Goal: Information Seeking & Learning: Check status

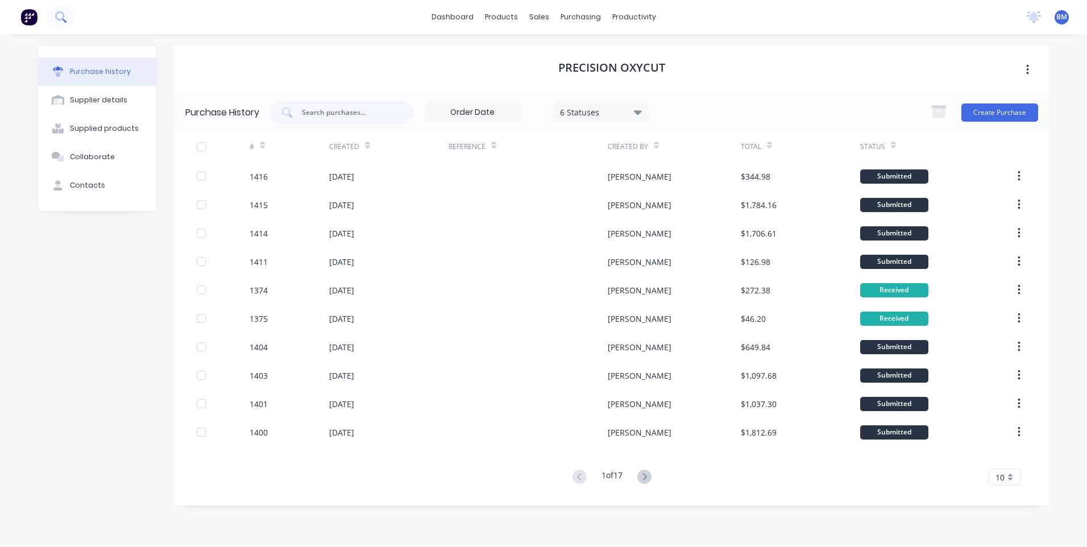
click at [70, 20] on button at bounding box center [61, 17] width 28 height 23
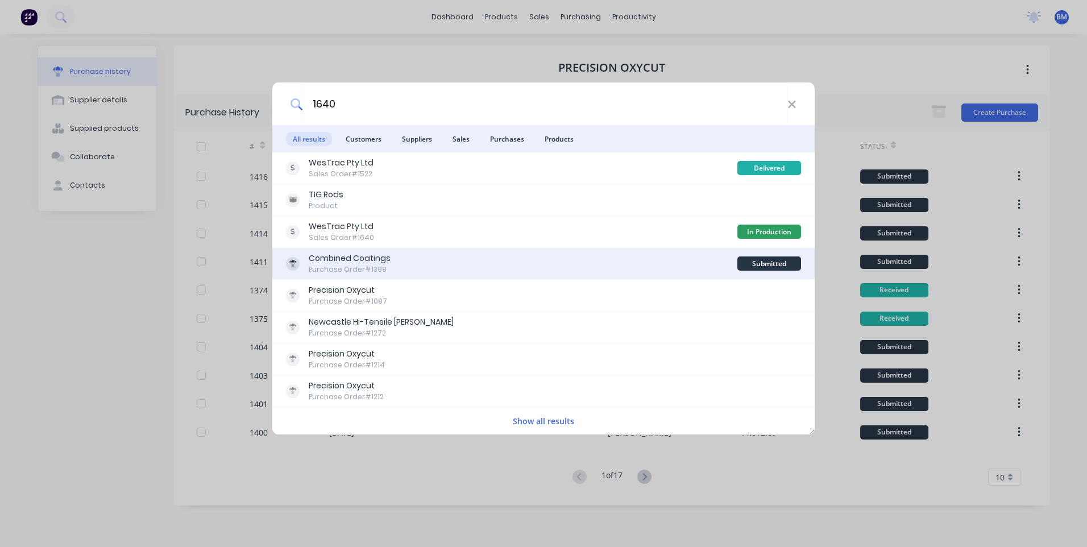
type input "1640"
click at [374, 271] on div "Purchase Order #1398" at bounding box center [350, 269] width 82 height 10
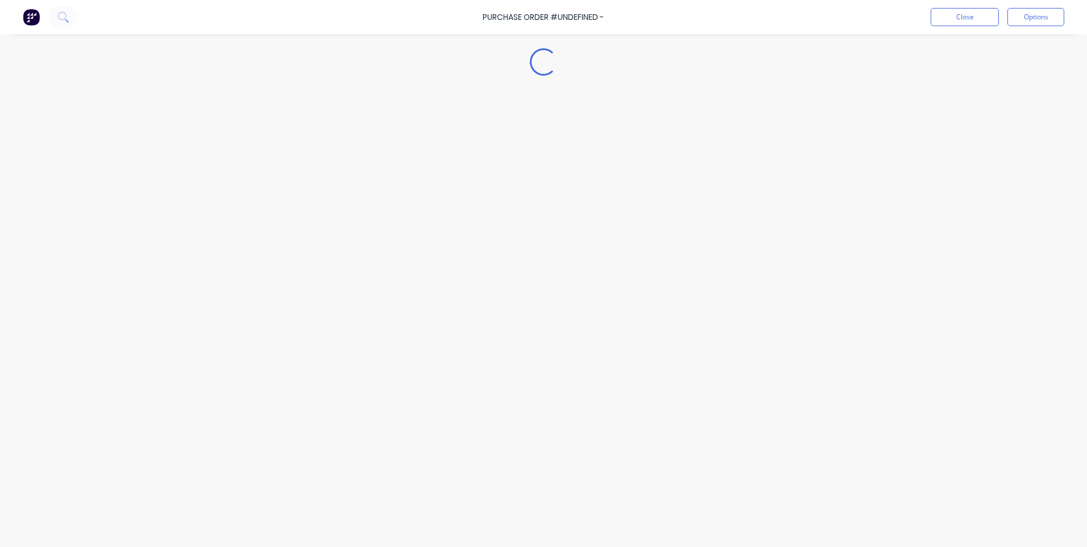
type textarea "x"
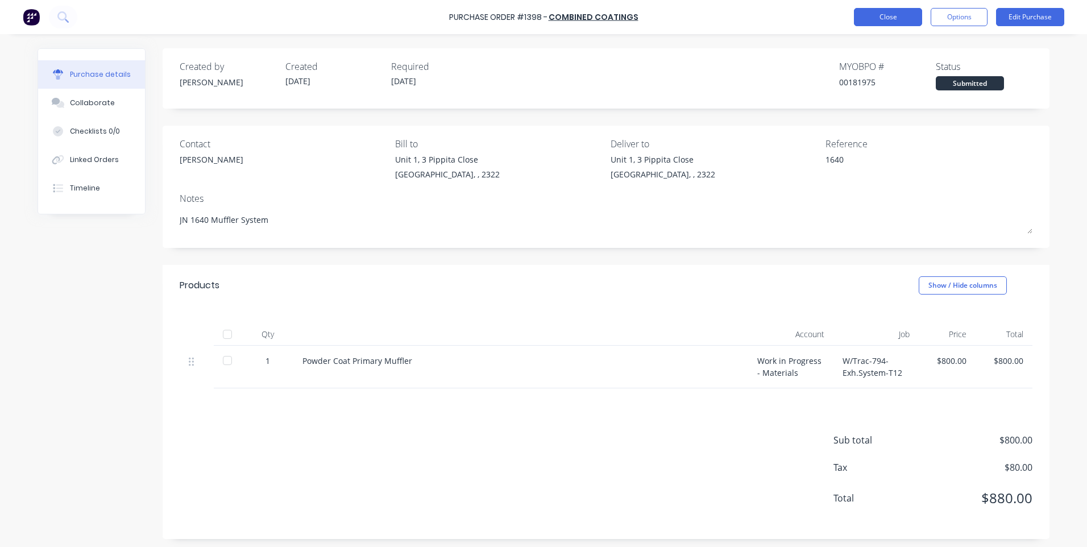
click at [878, 20] on button "Close" at bounding box center [888, 17] width 68 height 18
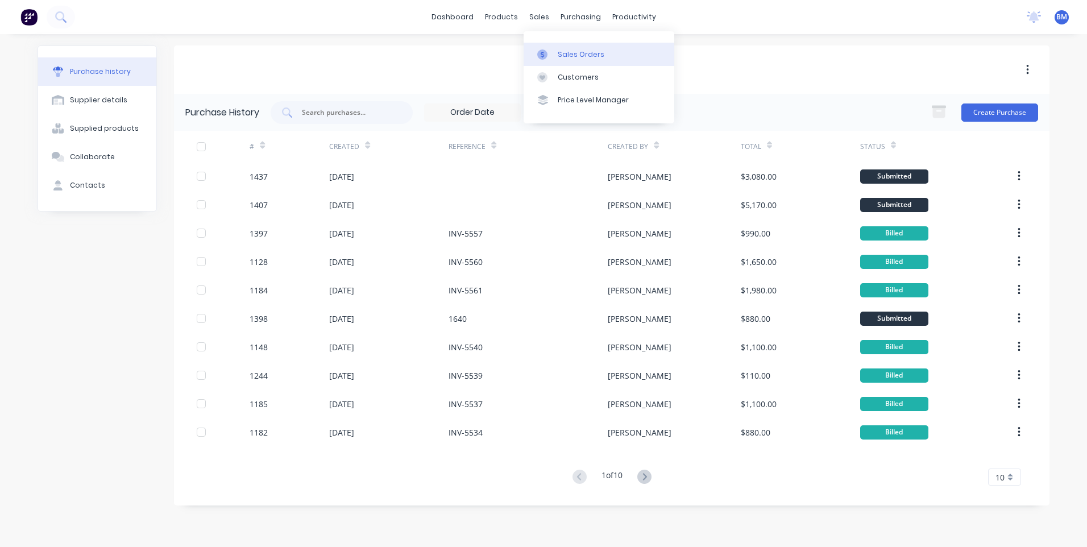
drag, startPoint x: 552, startPoint y: 51, endPoint x: 530, endPoint y: 44, distance: 23.2
click at [552, 51] on div at bounding box center [545, 54] width 17 height 10
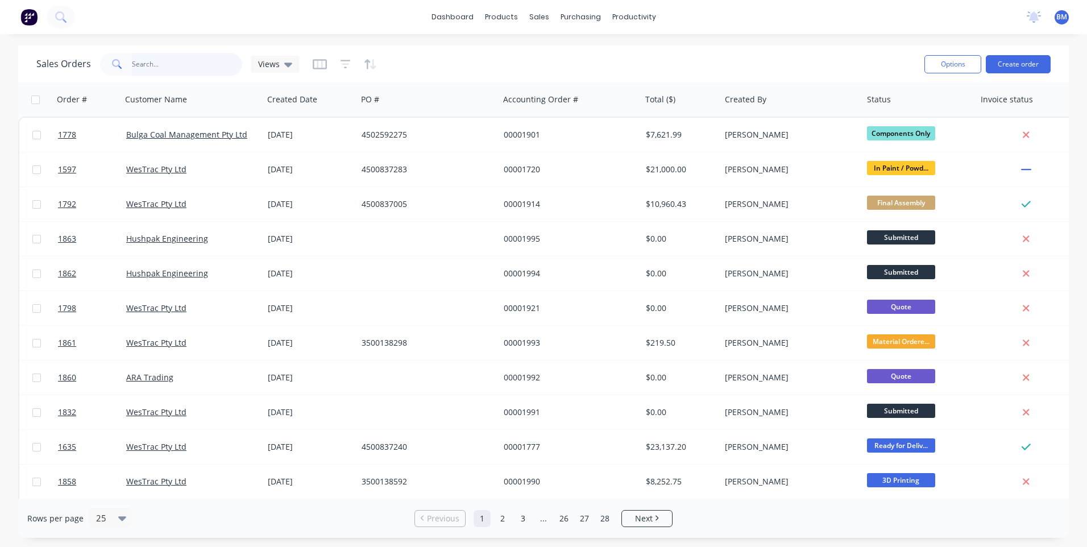
click at [140, 64] on input "text" at bounding box center [187, 64] width 111 height 23
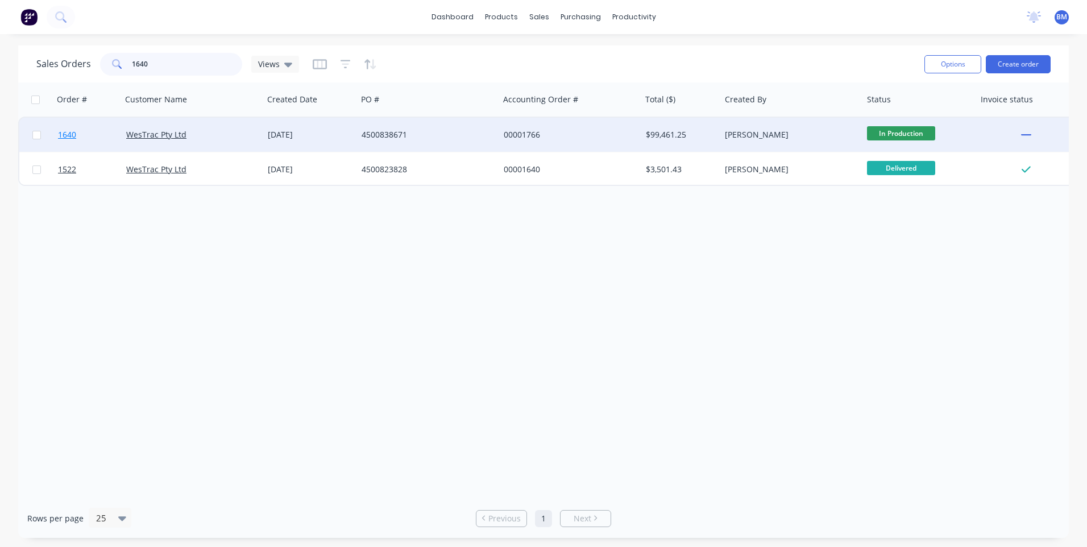
type input "1640"
click at [59, 134] on span "1640" at bounding box center [67, 134] width 18 height 11
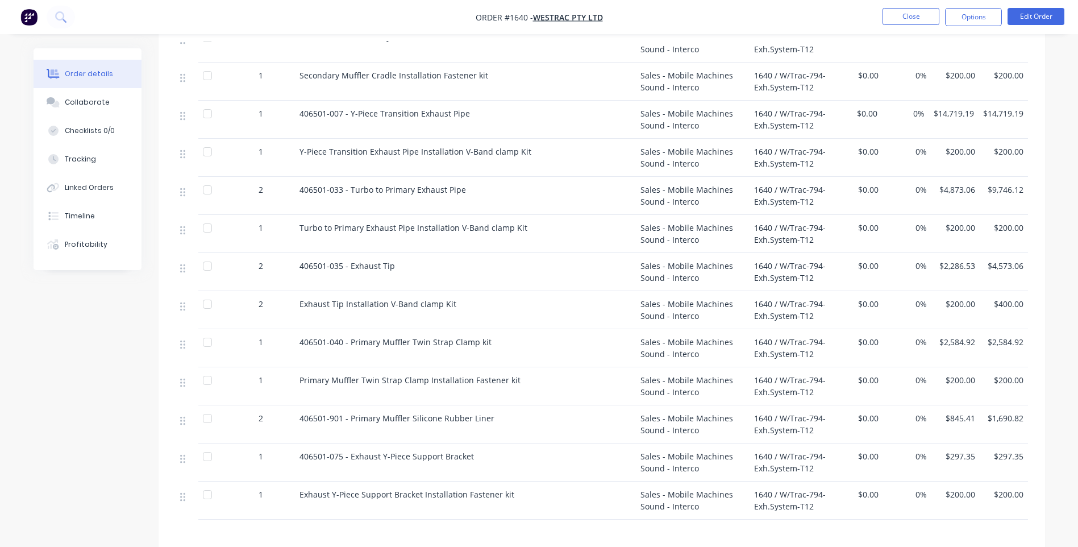
scroll to position [739, 0]
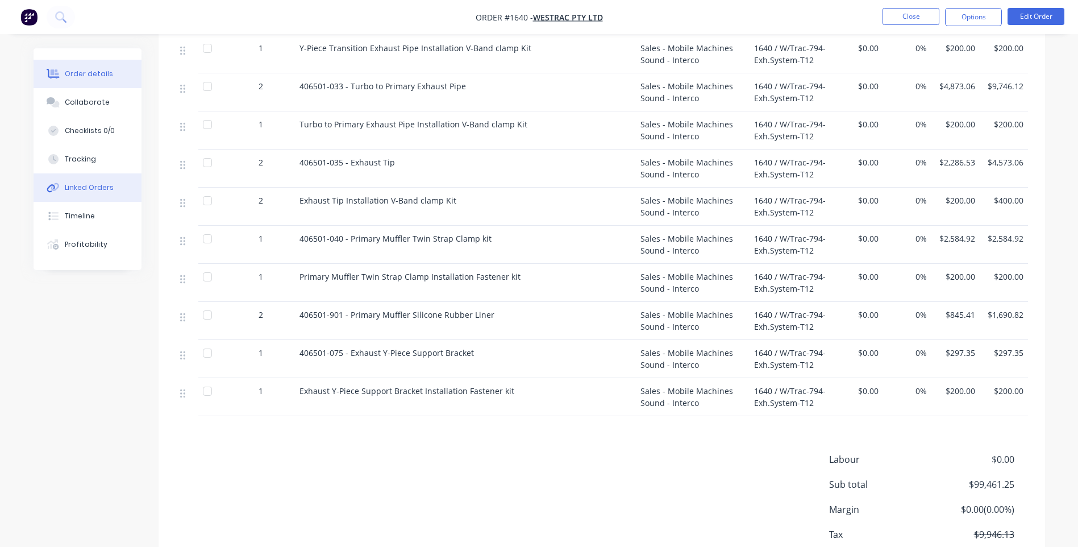
click at [80, 188] on div "Linked Orders" at bounding box center [89, 187] width 49 height 10
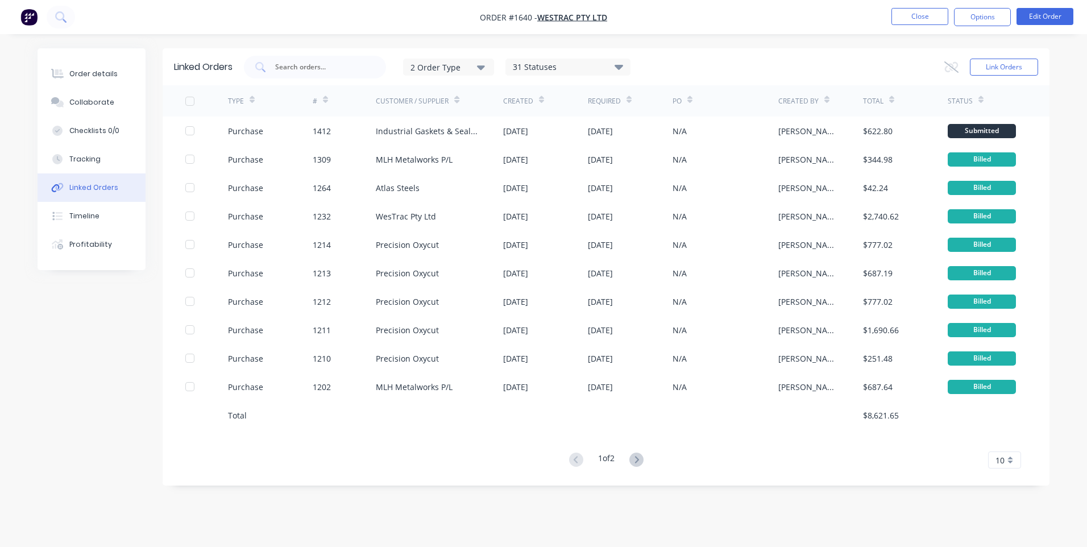
drag, startPoint x: 628, startPoint y: 456, endPoint x: 623, endPoint y: 448, distance: 9.7
click at [628, 456] on div "1 of 2" at bounding box center [606, 460] width 81 height 16
click at [642, 458] on icon at bounding box center [636, 460] width 14 height 14
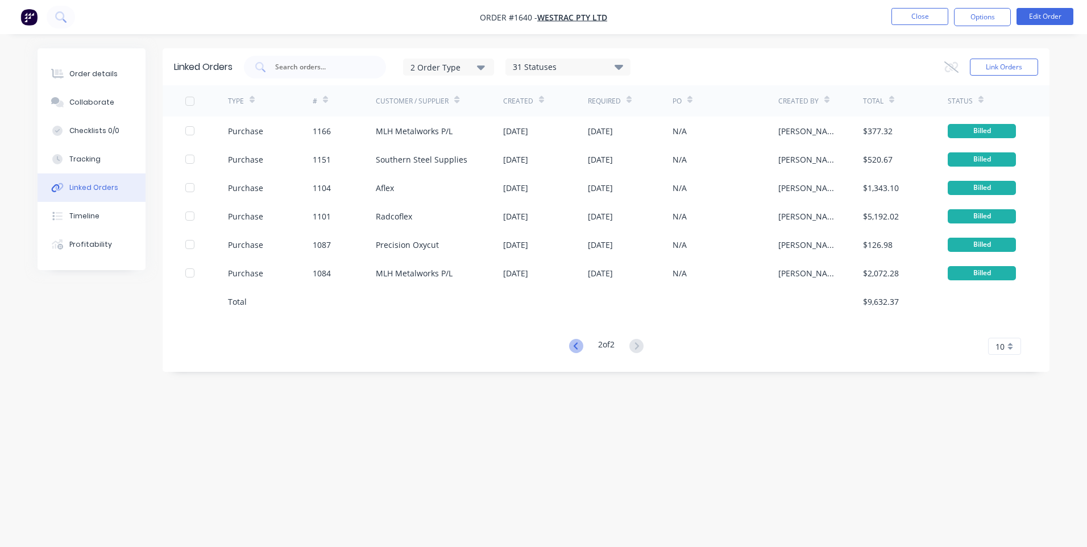
click at [572, 341] on icon at bounding box center [576, 346] width 14 height 14
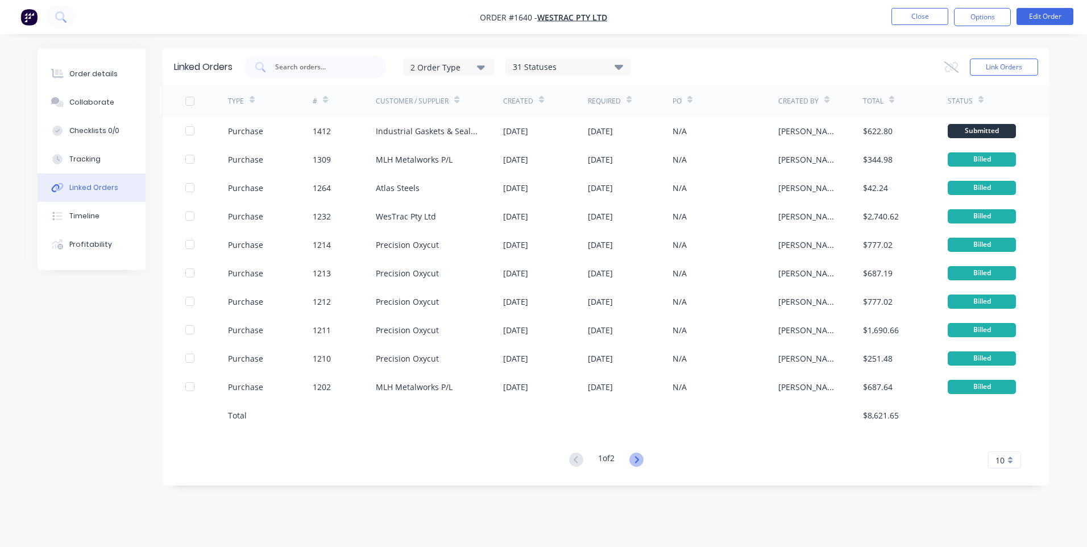
click at [642, 458] on icon at bounding box center [636, 460] width 14 height 14
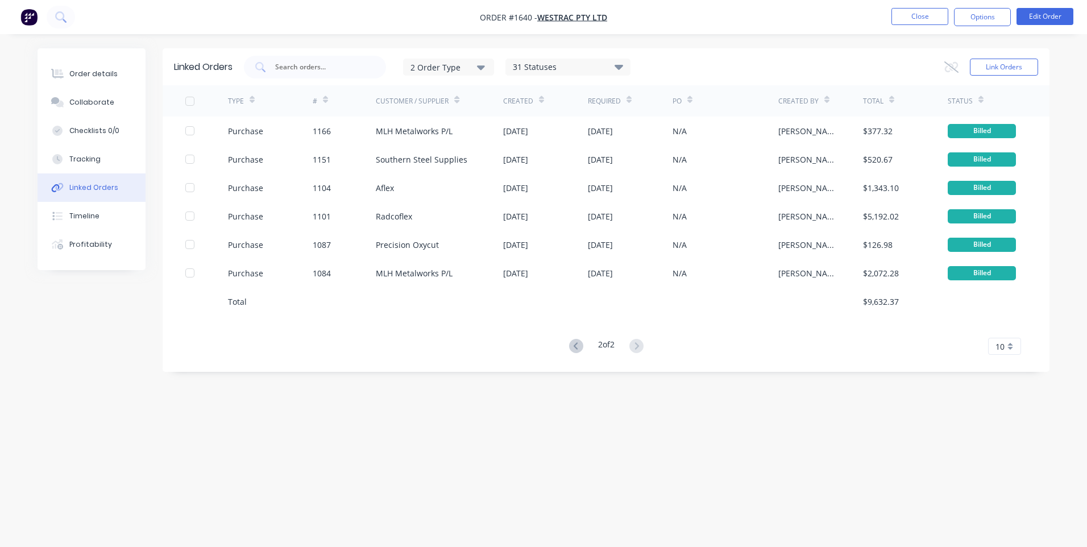
click at [571, 338] on button at bounding box center [576, 346] width 21 height 16
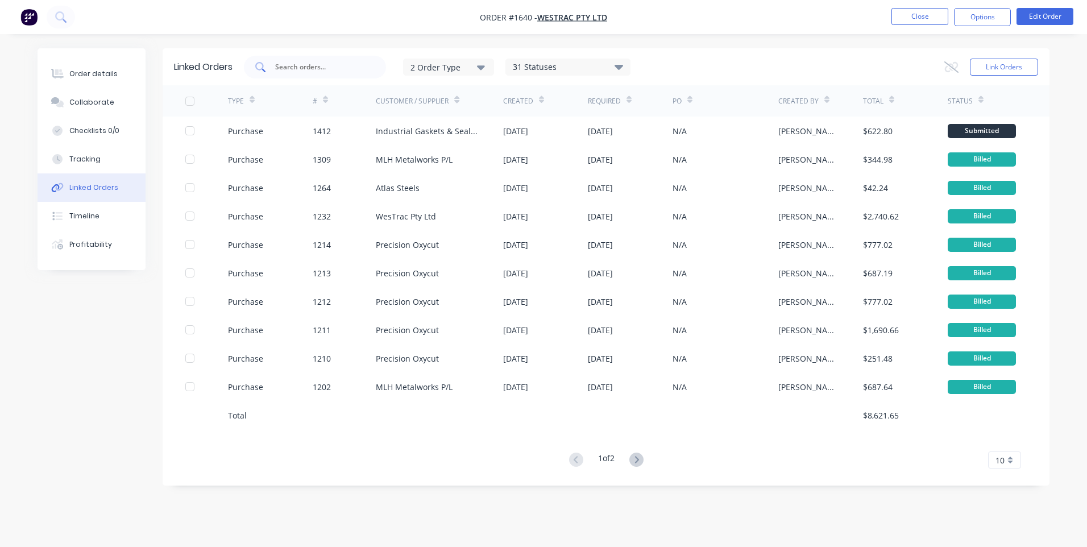
click at [277, 69] on input "text" at bounding box center [321, 66] width 94 height 11
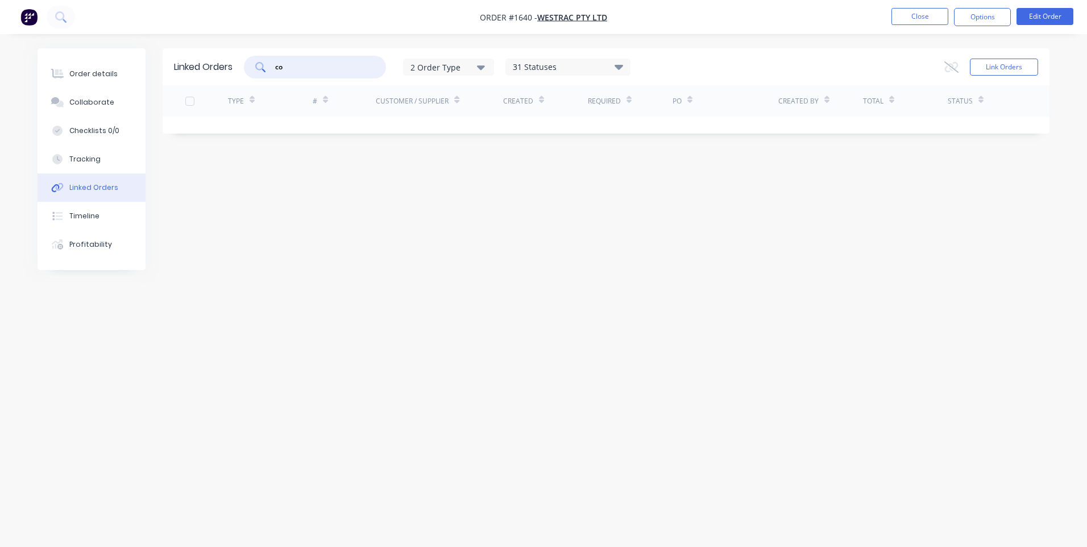
type input "c"
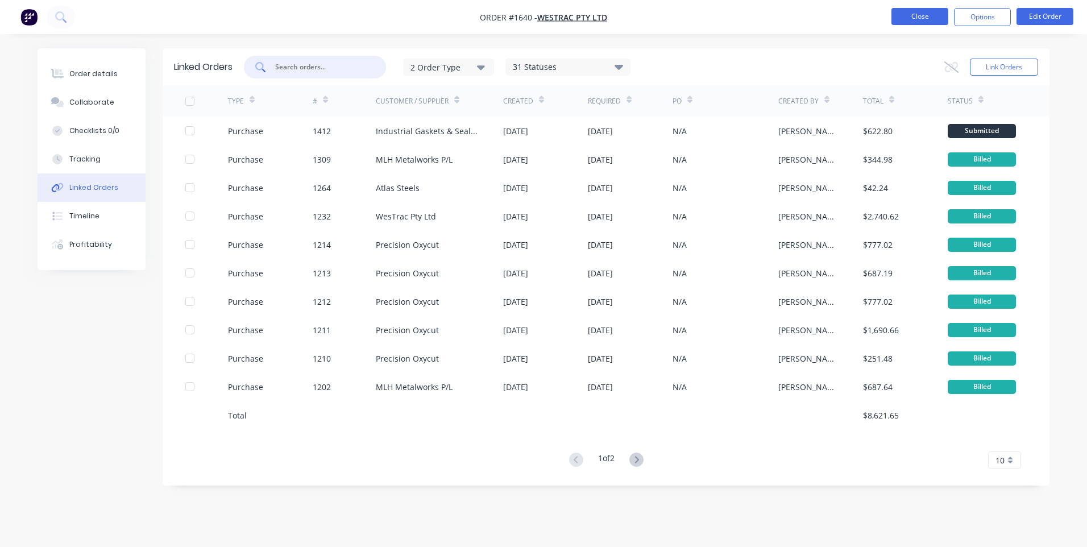
click at [937, 20] on button "Close" at bounding box center [919, 16] width 57 height 17
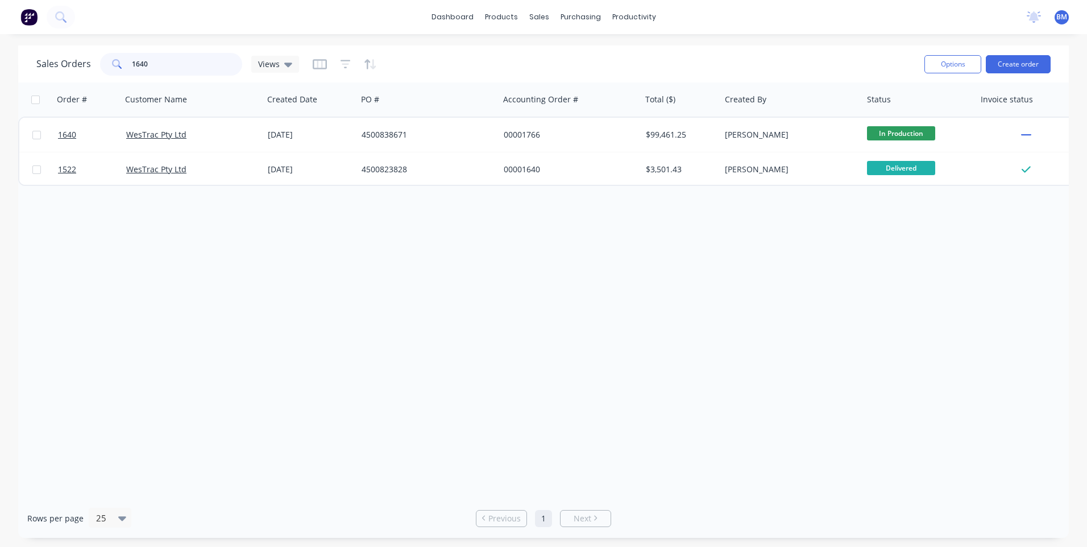
click at [167, 60] on input "1640" at bounding box center [187, 64] width 111 height 23
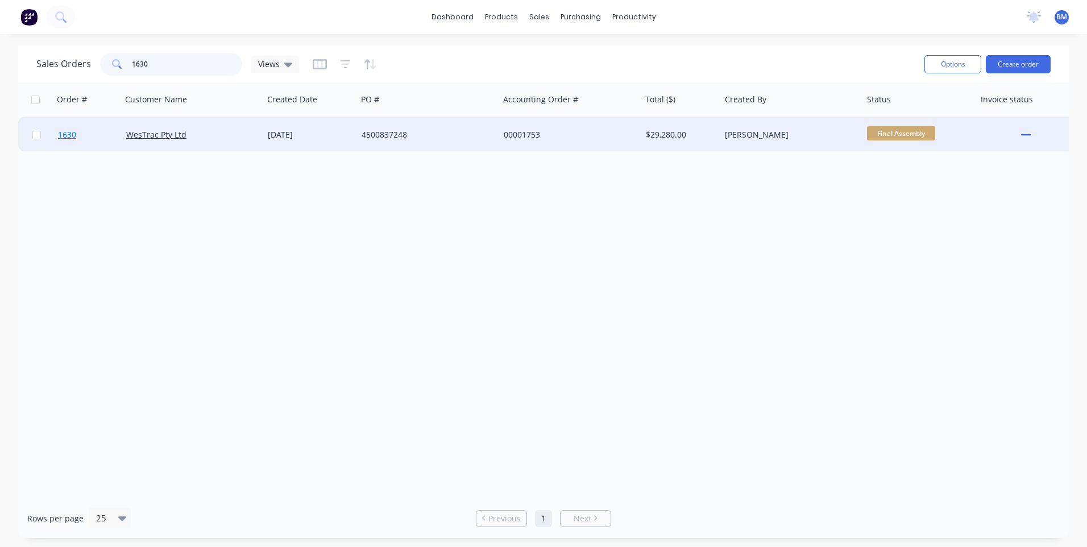
type input "1630"
click at [67, 131] on span "1630" at bounding box center [67, 134] width 18 height 11
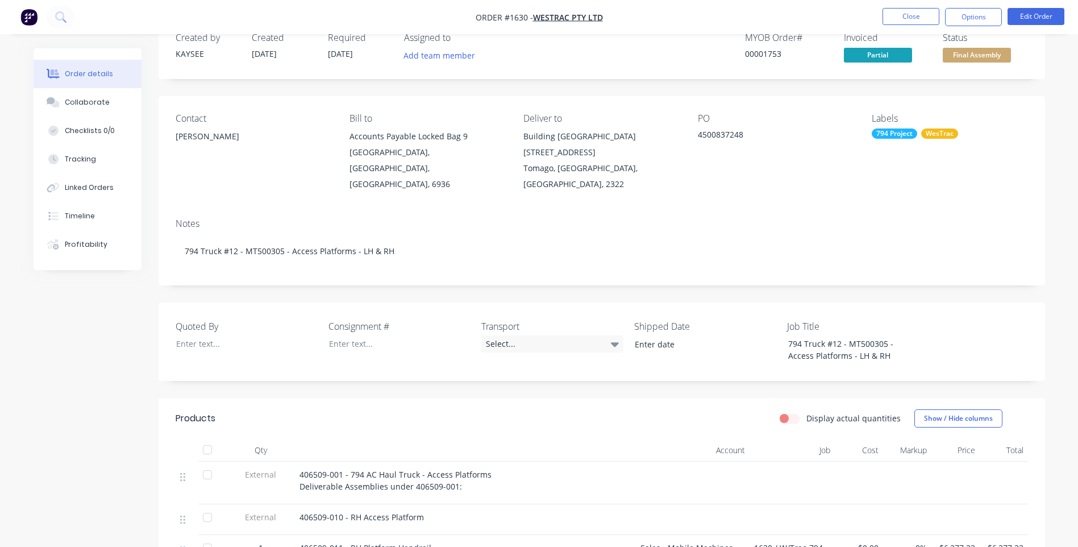
scroll to position [57, 0]
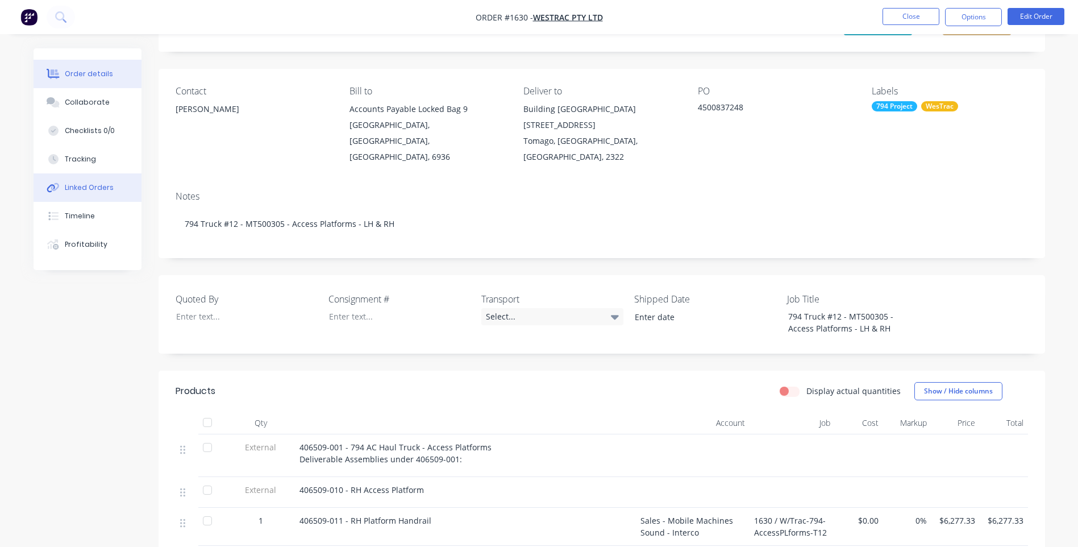
click at [86, 192] on div "Linked Orders" at bounding box center [89, 187] width 49 height 10
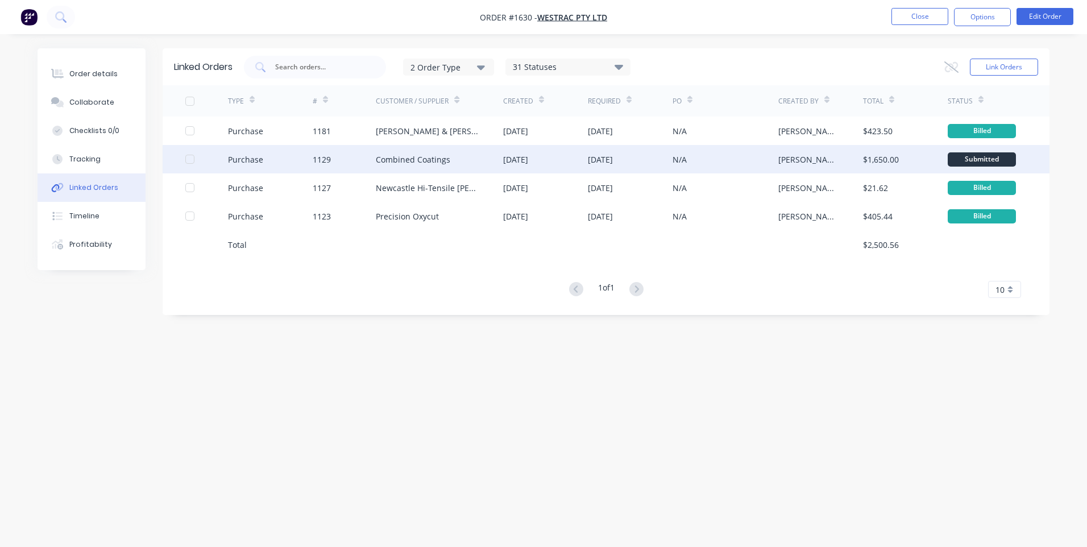
click at [288, 167] on div "Purchase" at bounding box center [270, 159] width 85 height 28
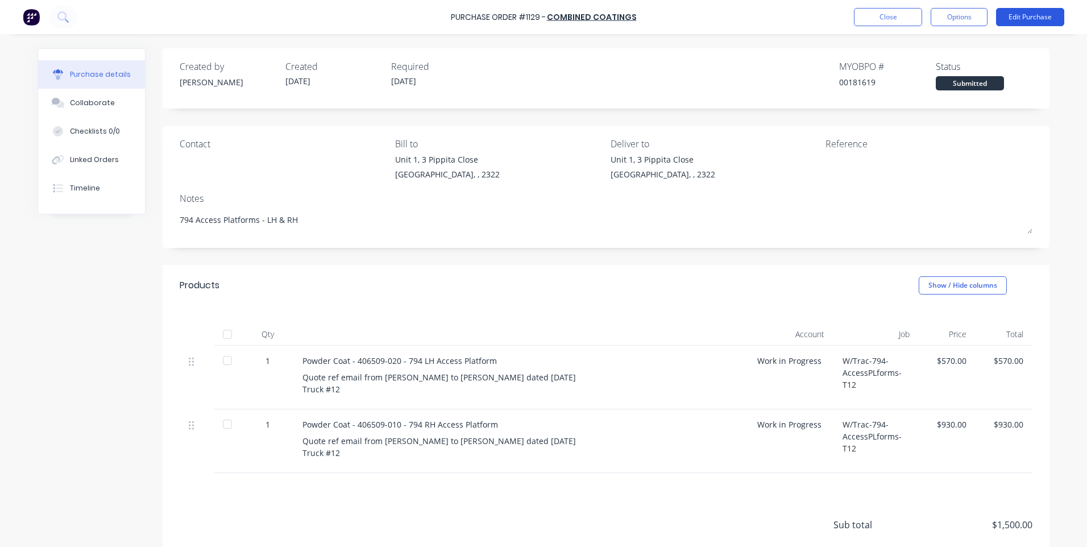
click at [1028, 21] on button "Edit Purchase" at bounding box center [1030, 17] width 68 height 18
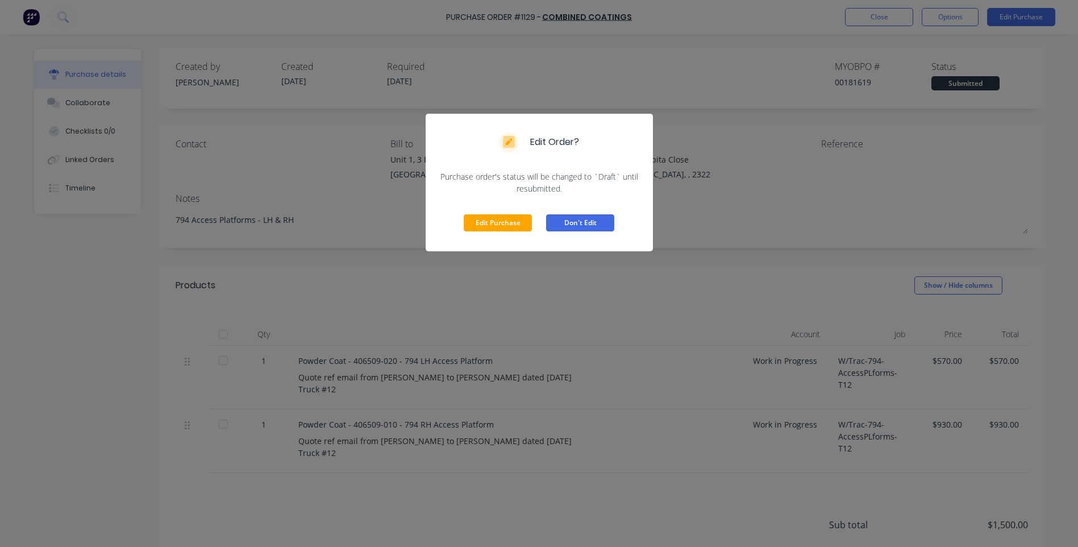
click at [575, 222] on button "Don't Edit" at bounding box center [580, 222] width 68 height 17
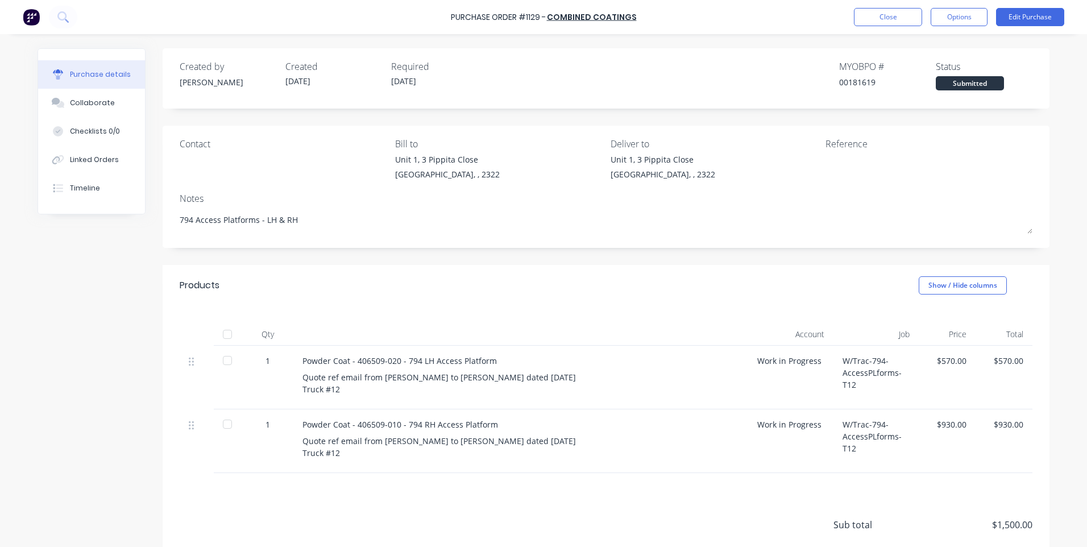
click at [971, 7] on div "Purchase Order #1129 - Combined Coatings Close Options Edit Purchase" at bounding box center [543, 17] width 1087 height 34
click at [967, 11] on button "Options" at bounding box center [959, 17] width 57 height 18
click at [935, 45] on div "Print / Email" at bounding box center [934, 46] width 88 height 16
click at [935, 89] on div "Without pricing" at bounding box center [934, 92] width 88 height 16
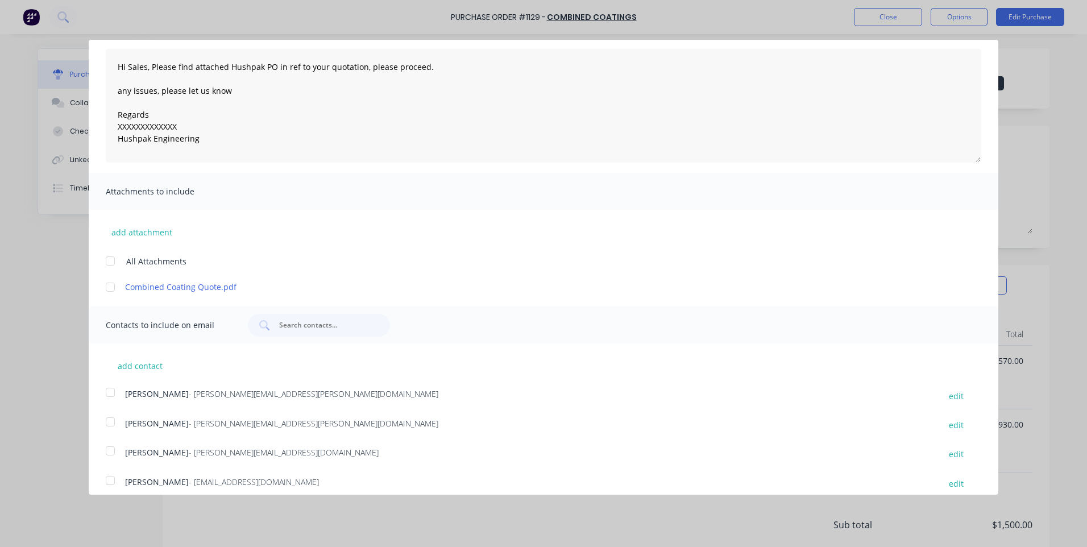
scroll to position [85, 0]
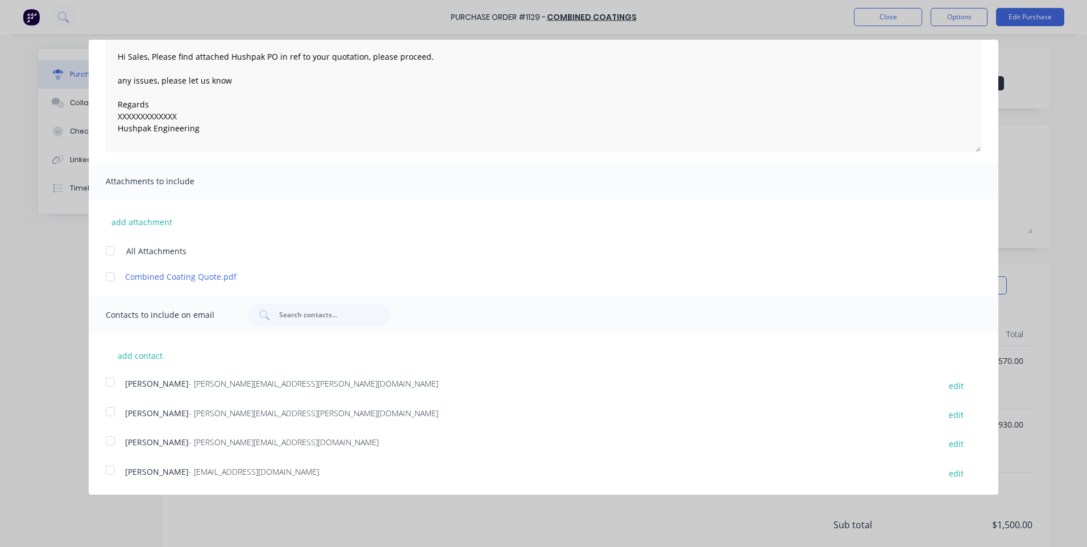
click at [109, 472] on div at bounding box center [110, 470] width 23 height 23
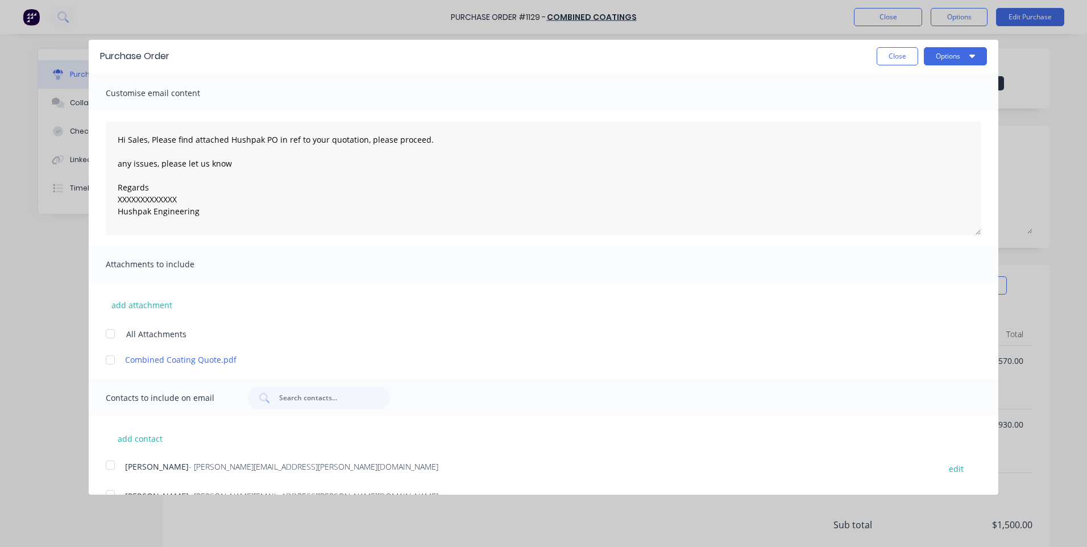
scroll to position [0, 0]
click at [110, 366] on div at bounding box center [110, 362] width 23 height 23
click at [146, 205] on textarea "Hi Sales, Please find attached Hushpak PO in ref to your quotation, please proc…" at bounding box center [543, 181] width 875 height 114
click at [945, 63] on button "Options" at bounding box center [955, 58] width 63 height 18
click at [929, 91] on div "Print" at bounding box center [933, 87] width 88 height 16
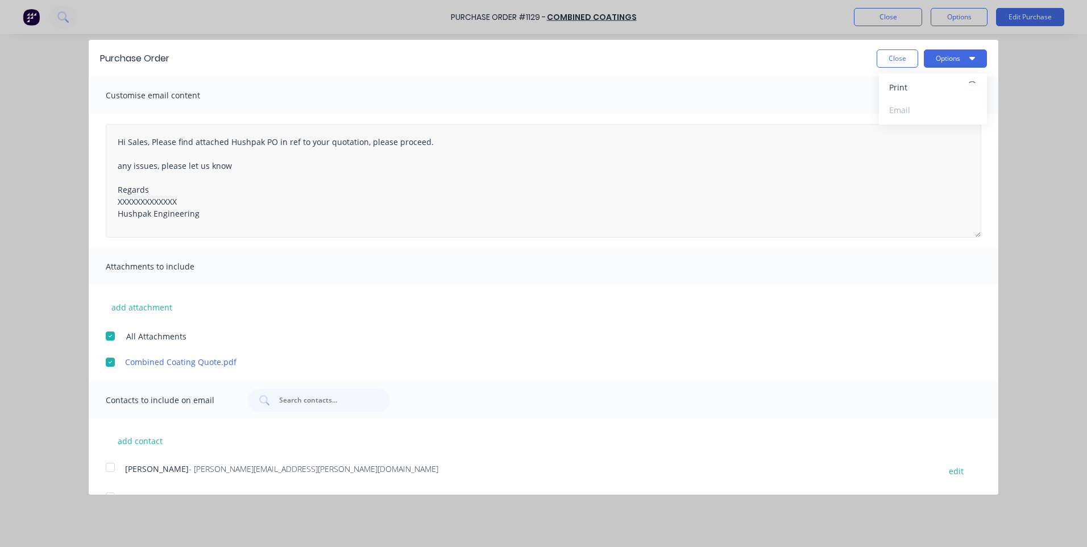
type textarea "x"
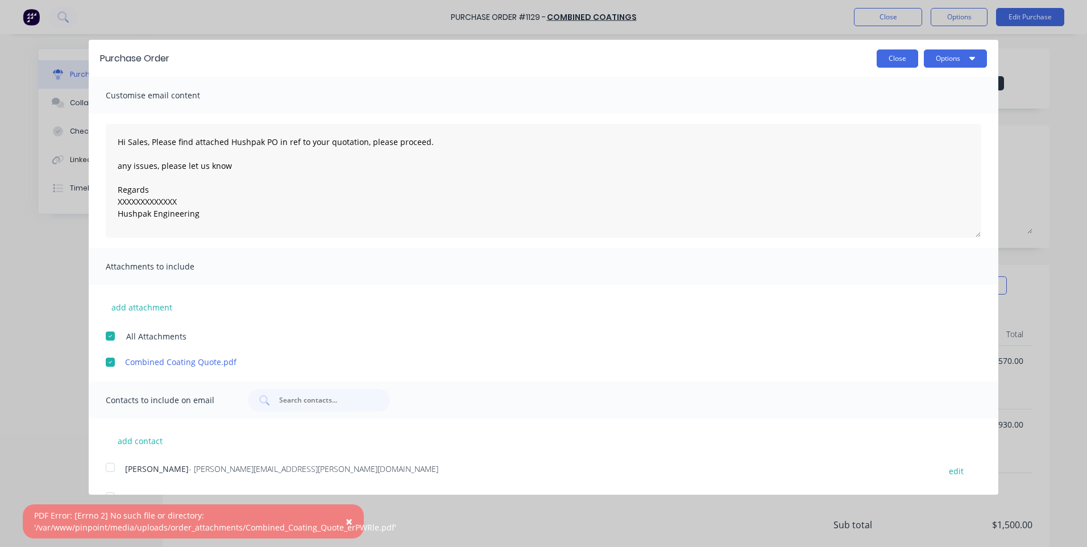
click at [892, 53] on button "Close" at bounding box center [897, 58] width 41 height 18
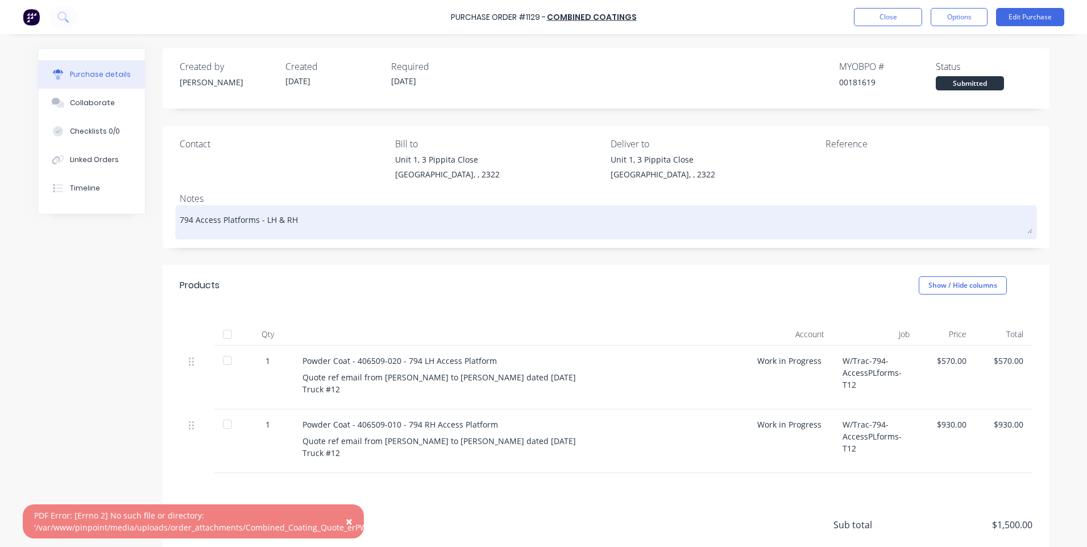
click at [764, 213] on textarea "794 Access Platforms - LH & RH" at bounding box center [606, 221] width 853 height 26
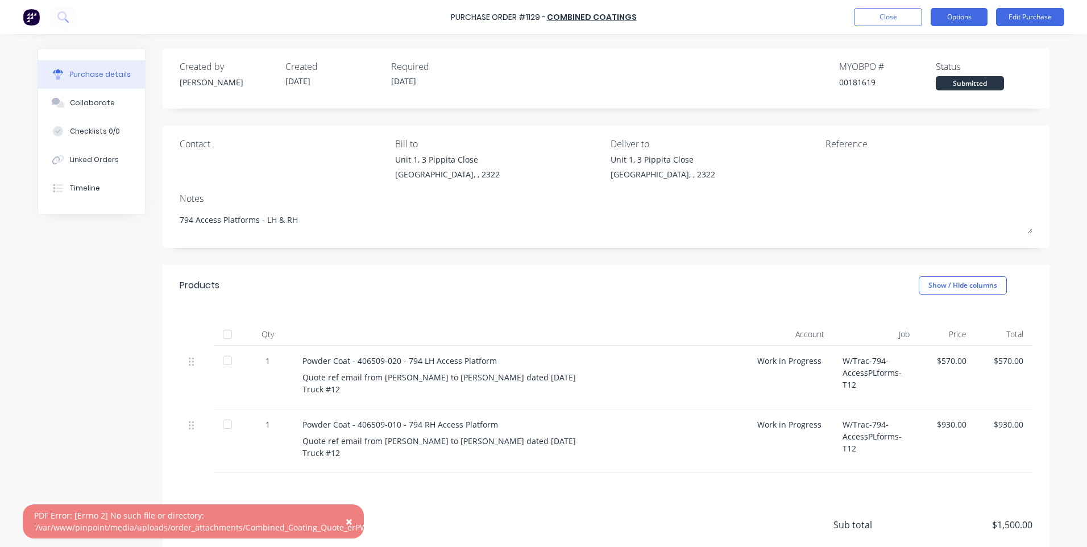
click at [968, 17] on button "Options" at bounding box center [959, 17] width 57 height 18
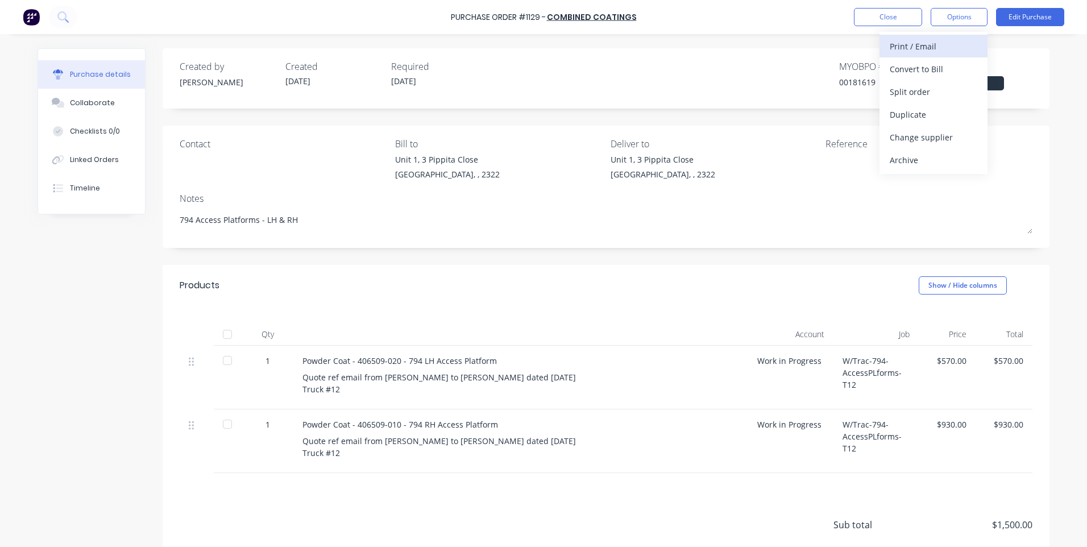
click at [933, 48] on div "Print / Email" at bounding box center [934, 46] width 88 height 16
click at [897, 86] on div "Without pricing" at bounding box center [934, 92] width 88 height 16
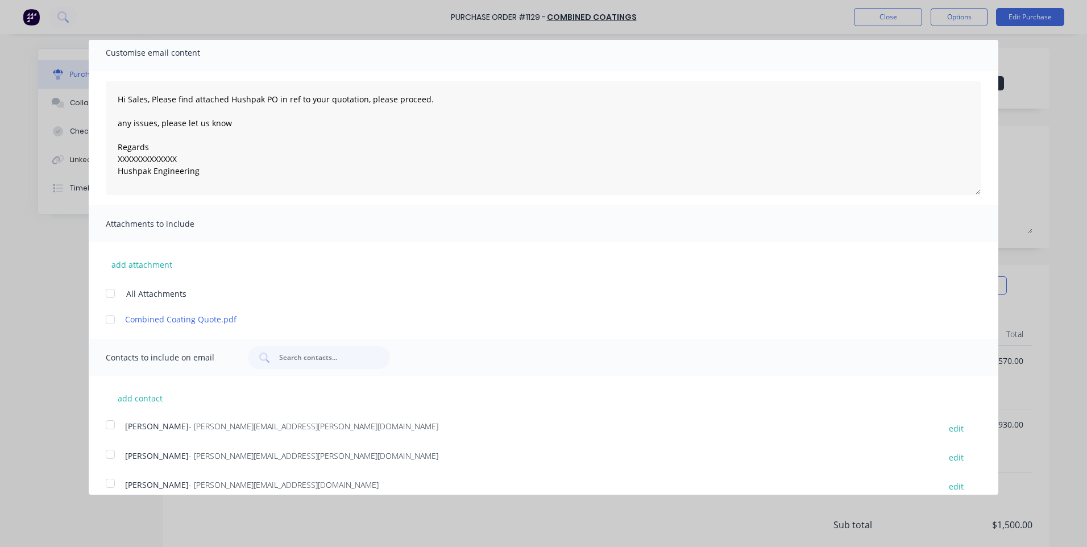
scroll to position [85, 0]
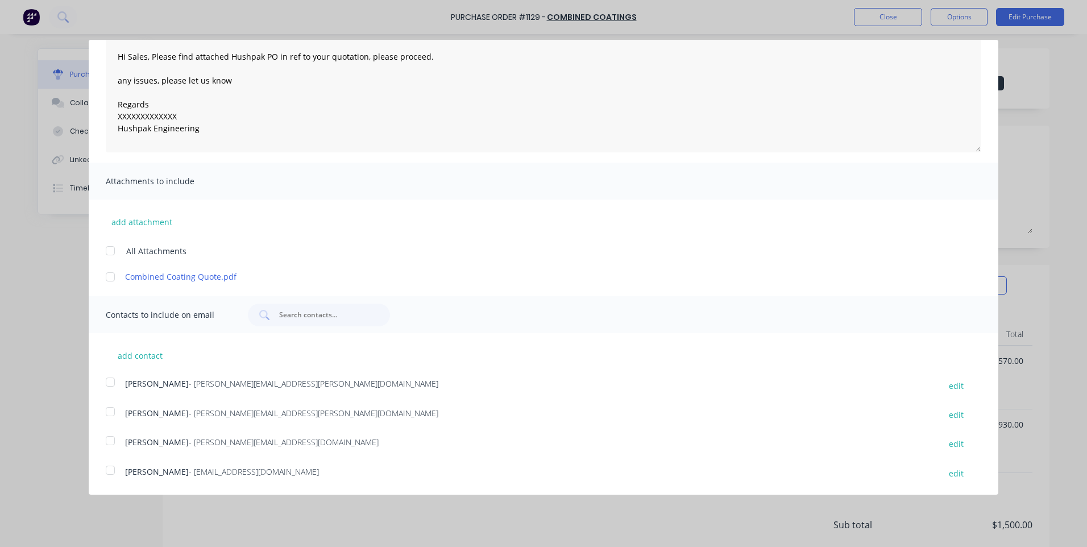
click at [111, 471] on div at bounding box center [110, 470] width 23 height 23
click at [114, 254] on div at bounding box center [110, 250] width 23 height 23
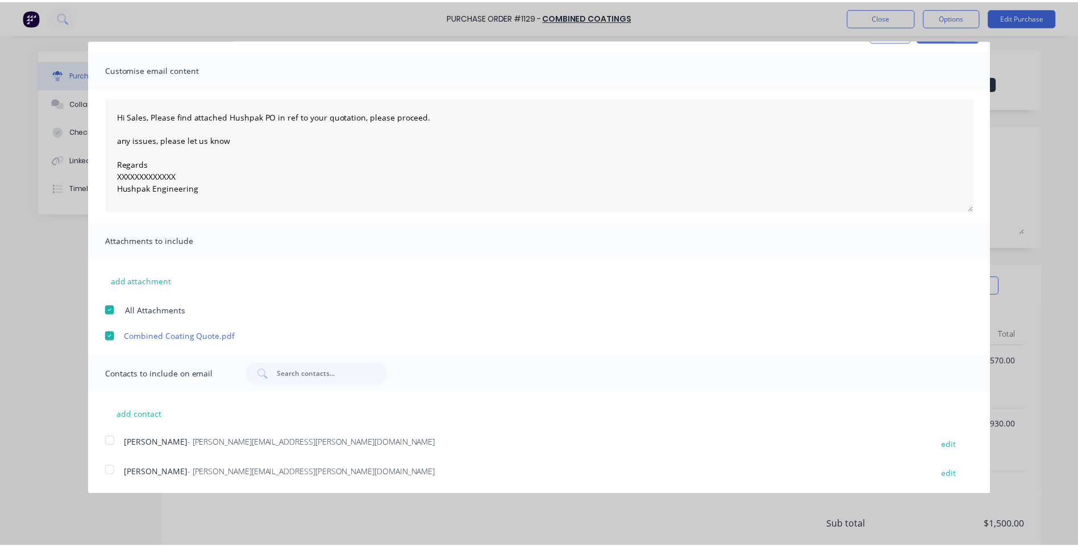
scroll to position [0, 0]
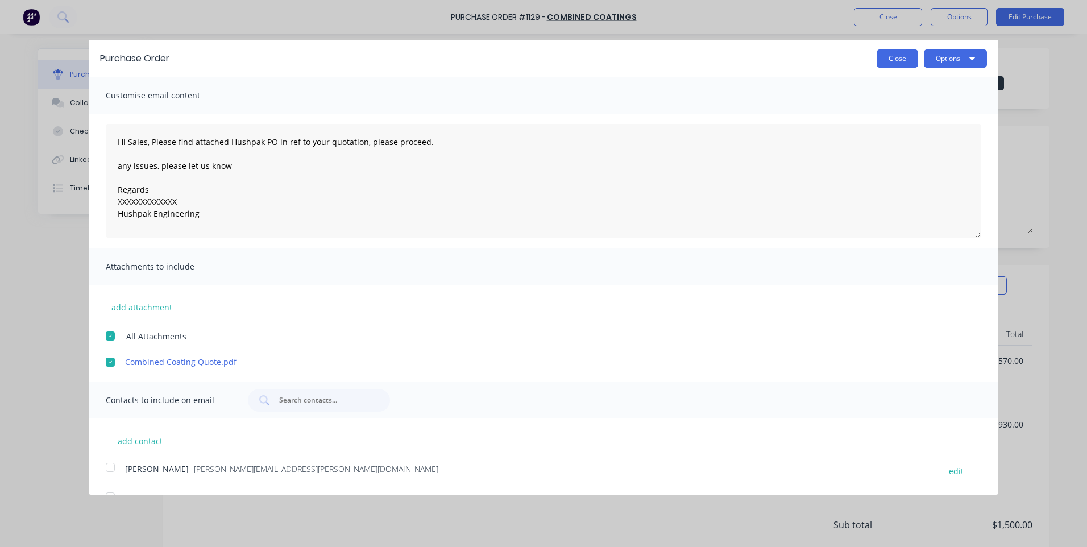
click at [877, 51] on button "Close" at bounding box center [897, 58] width 41 height 18
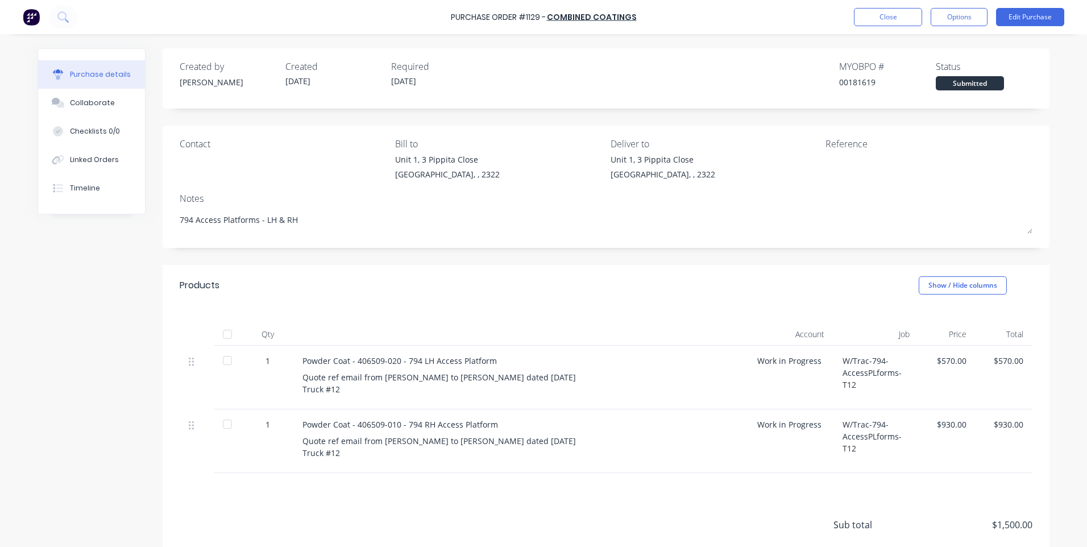
click at [613, 278] on div "Products Show / Hide columns" at bounding box center [606, 285] width 887 height 41
click at [969, 16] on button "Options" at bounding box center [959, 17] width 57 height 18
click at [955, 53] on div "Print / Email" at bounding box center [934, 46] width 88 height 16
click at [892, 86] on div "Without pricing" at bounding box center [934, 92] width 88 height 16
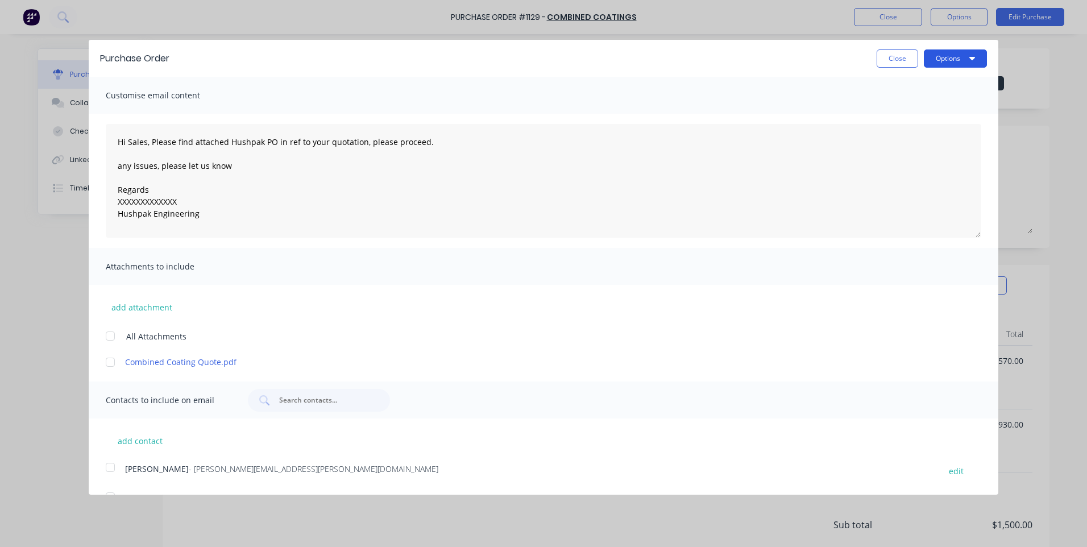
click at [937, 52] on button "Options" at bounding box center [955, 58] width 63 height 18
click at [905, 89] on div "Print" at bounding box center [933, 87] width 88 height 16
click at [883, 67] on button "Close" at bounding box center [897, 58] width 41 height 18
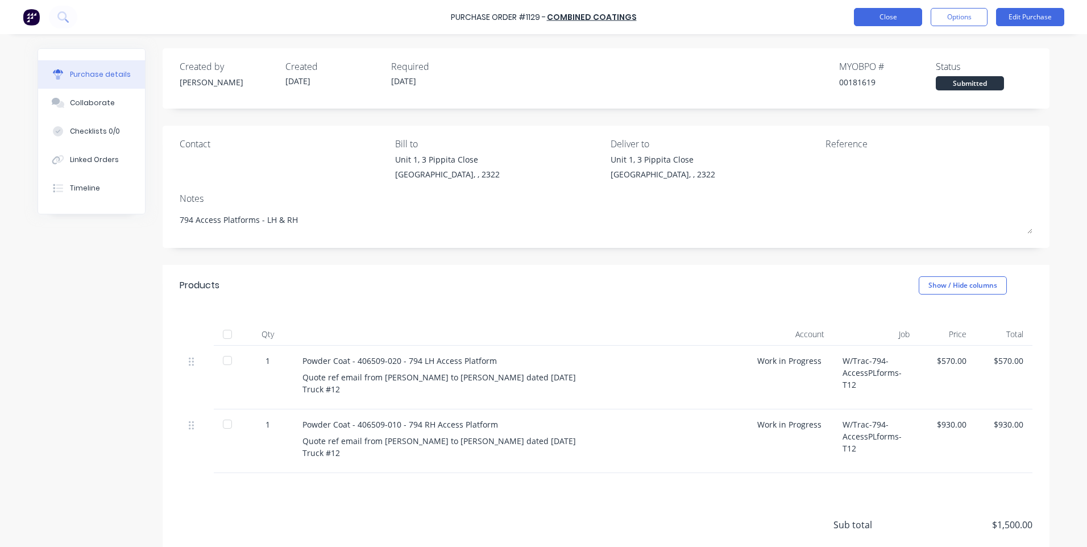
click at [883, 18] on button "Close" at bounding box center [888, 17] width 68 height 18
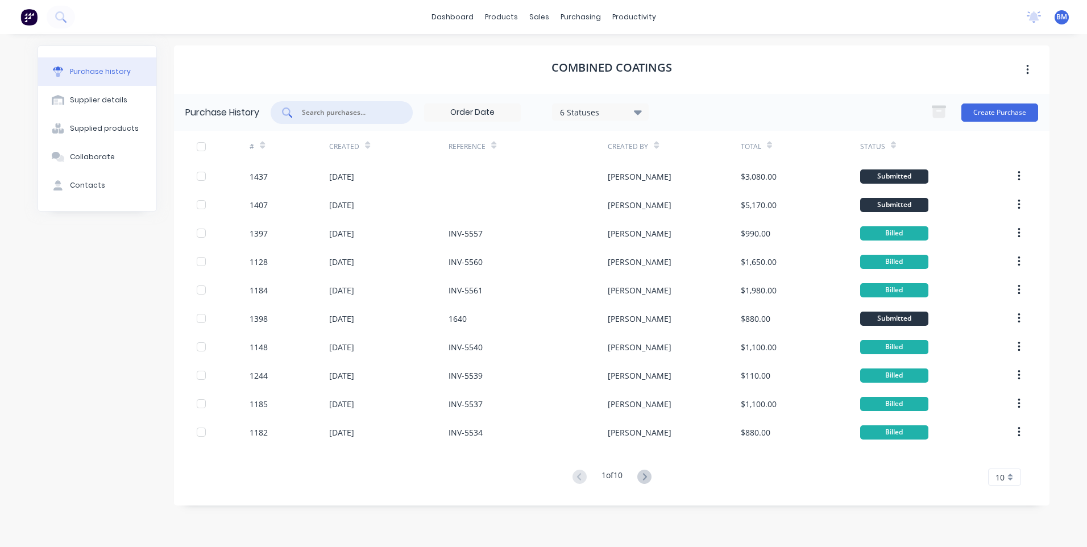
click at [368, 108] on input "text" at bounding box center [348, 112] width 94 height 11
click at [540, 55] on icon at bounding box center [542, 54] width 10 height 10
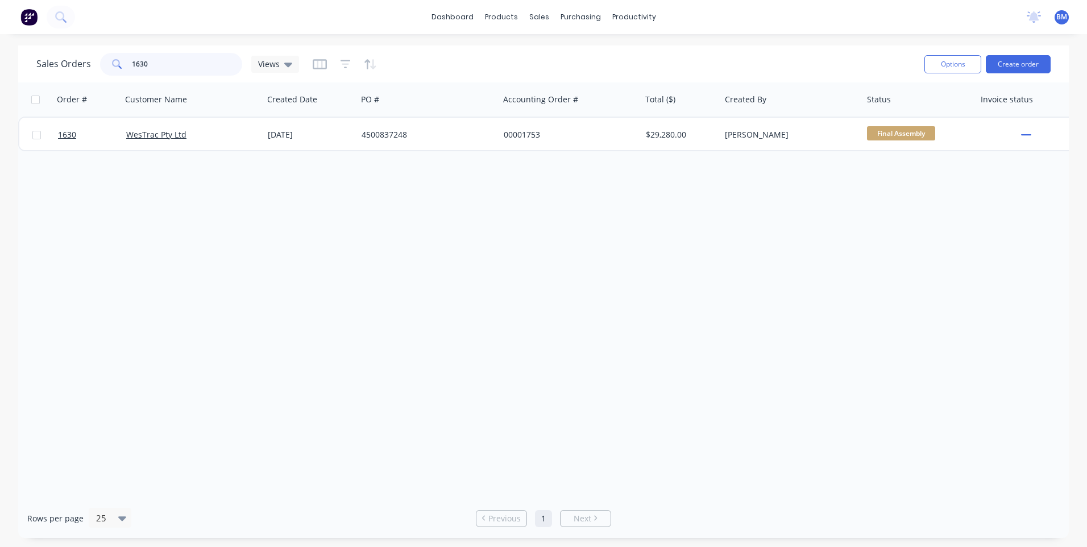
click at [175, 63] on input "1630" at bounding box center [187, 64] width 111 height 23
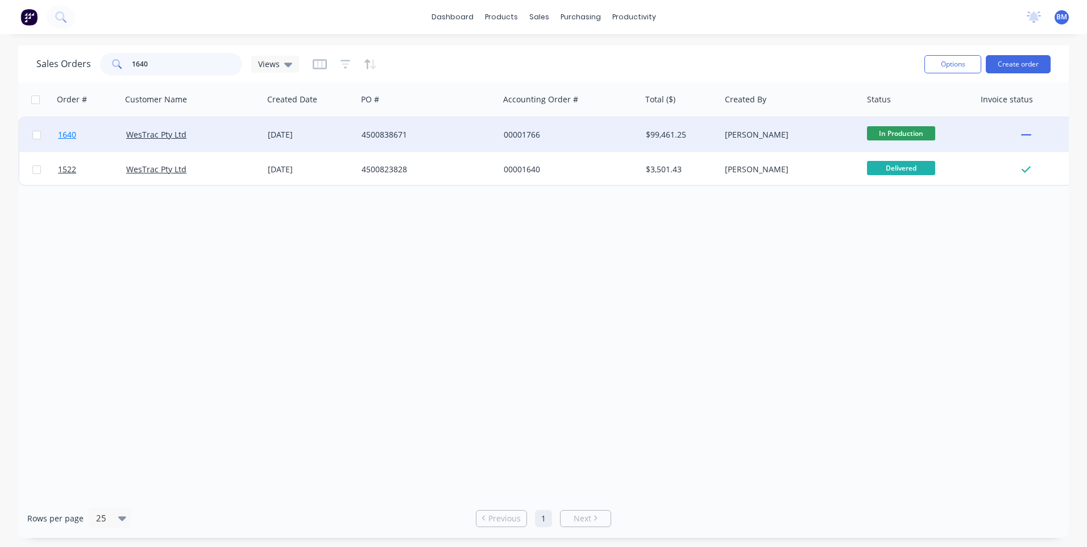
type input "1640"
click at [64, 134] on span "1640" at bounding box center [67, 134] width 18 height 11
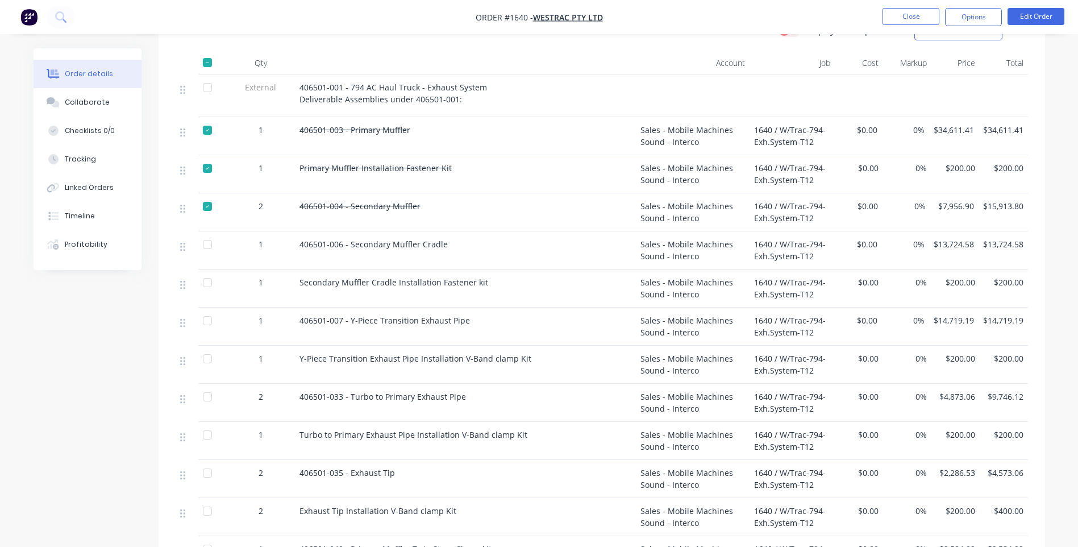
scroll to position [455, 0]
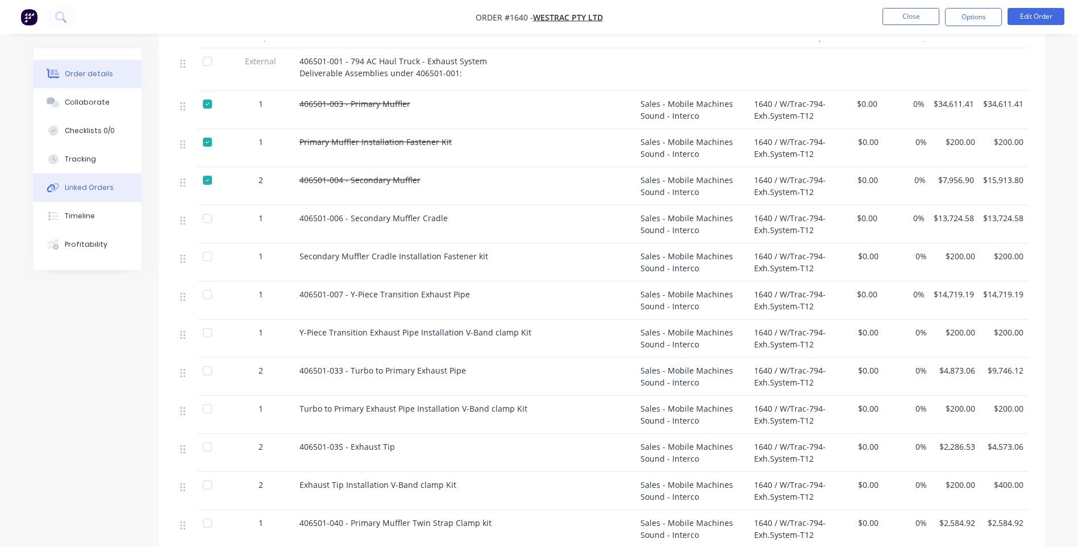
click at [99, 194] on button "Linked Orders" at bounding box center [88, 187] width 108 height 28
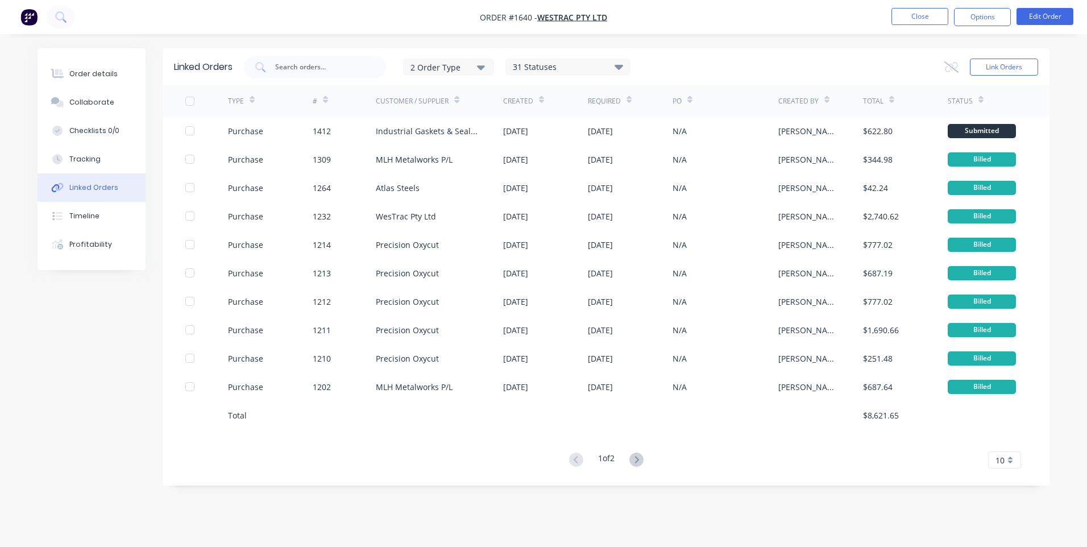
click at [637, 452] on button at bounding box center [636, 460] width 21 height 16
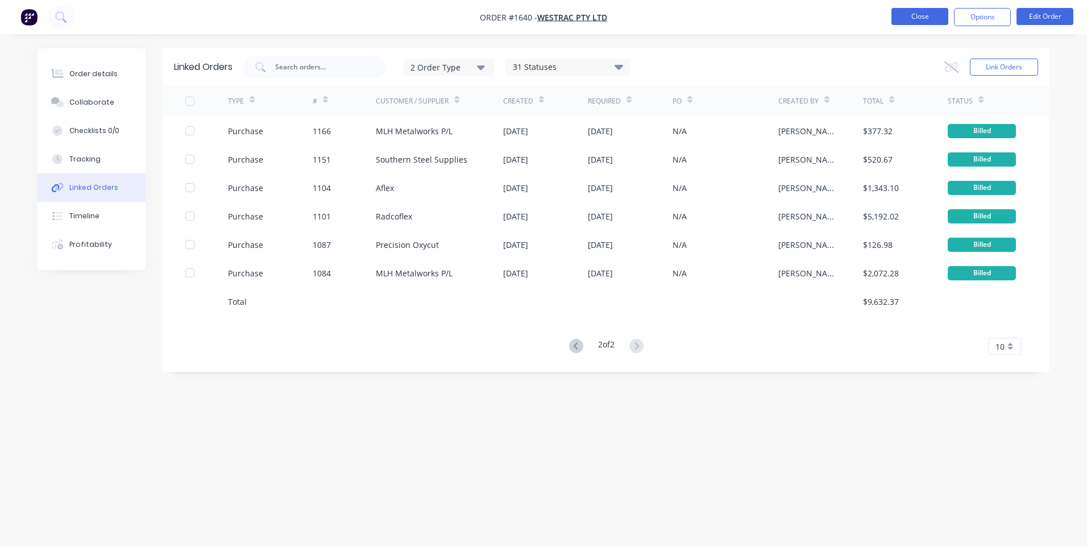
click at [916, 8] on button "Close" at bounding box center [919, 16] width 57 height 17
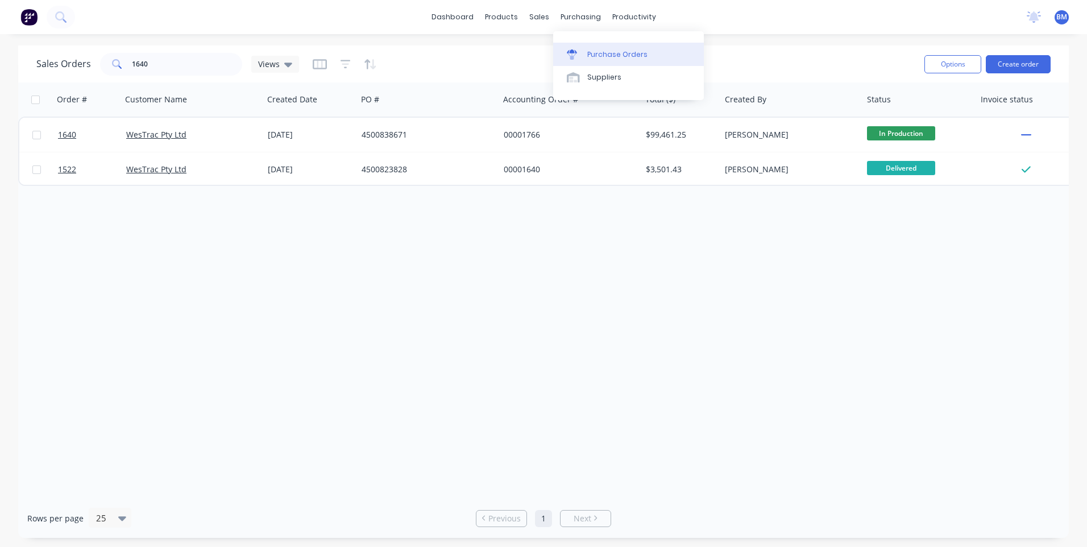
click at [580, 48] on link "Purchase Orders" at bounding box center [628, 54] width 151 height 23
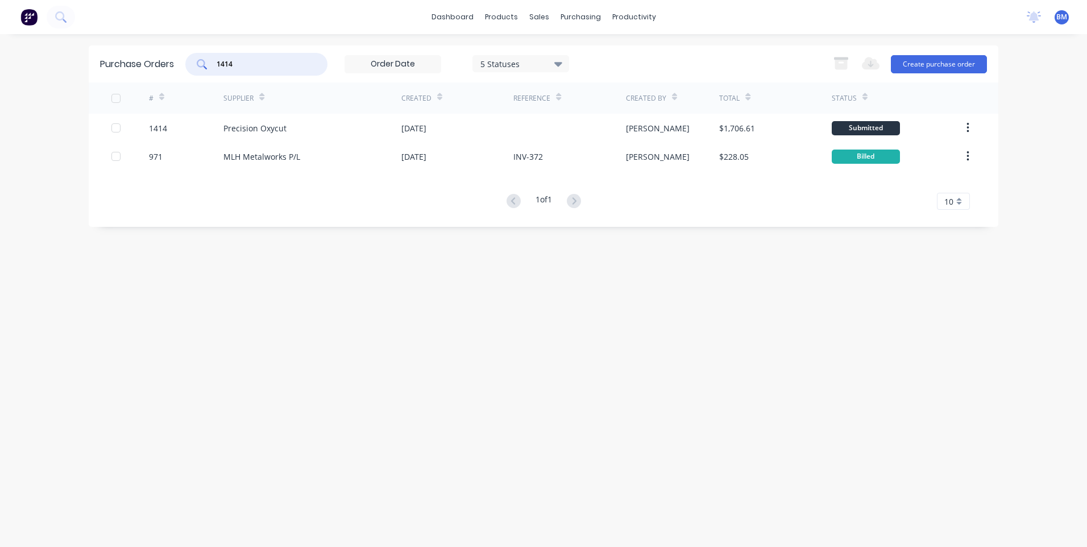
drag, startPoint x: 260, startPoint y: 67, endPoint x: 138, endPoint y: 45, distance: 124.2
click at [138, 45] on div "dashboard products sales purchasing productivity dashboard products Product Cat…" at bounding box center [543, 273] width 1087 height 547
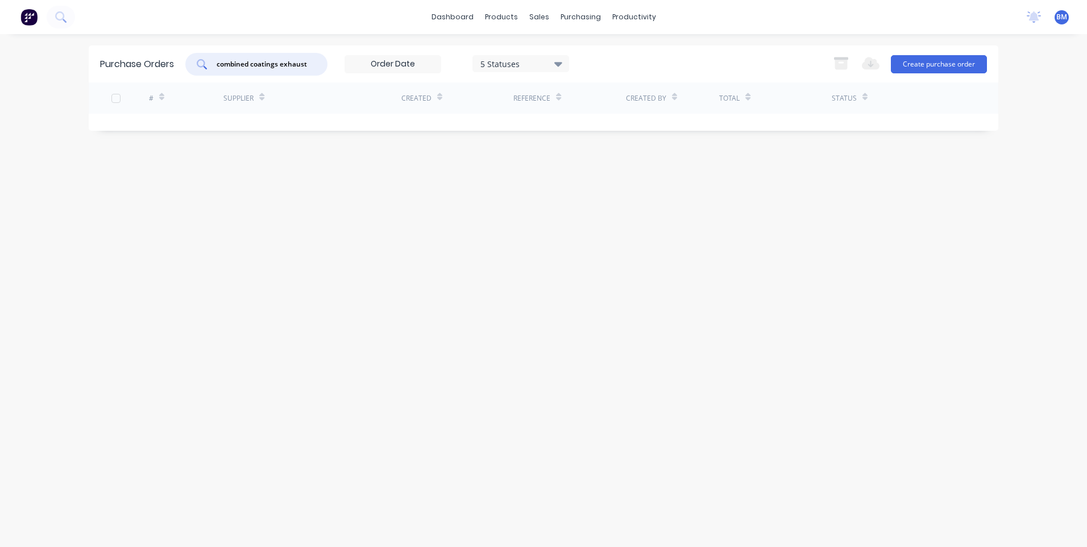
drag, startPoint x: 306, startPoint y: 65, endPoint x: 281, endPoint y: 65, distance: 24.5
click at [281, 65] on input "combined coatings exhaust" at bounding box center [262, 64] width 94 height 11
type input "combined coatings"
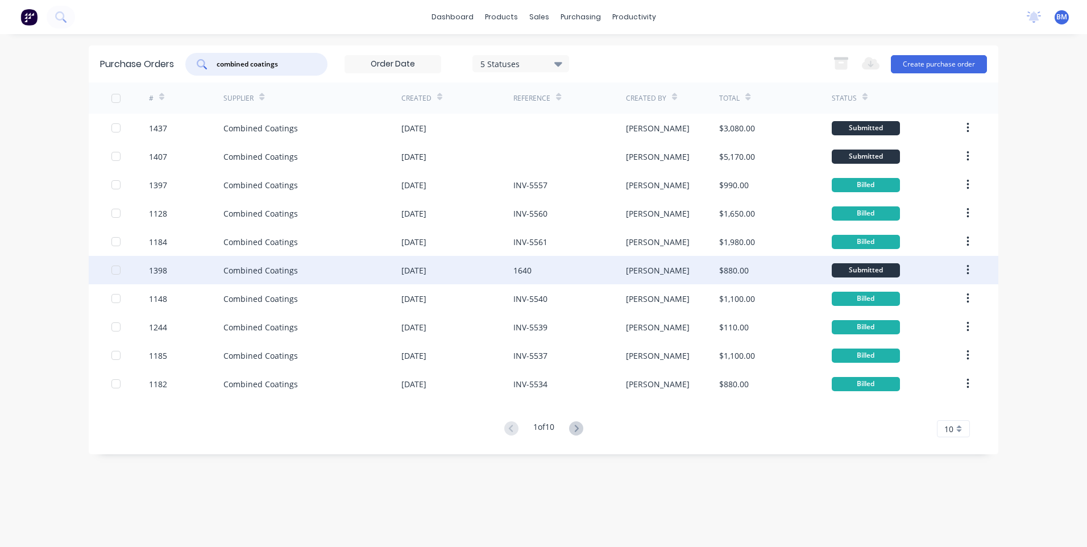
click at [159, 270] on div "1398" at bounding box center [158, 270] width 18 height 12
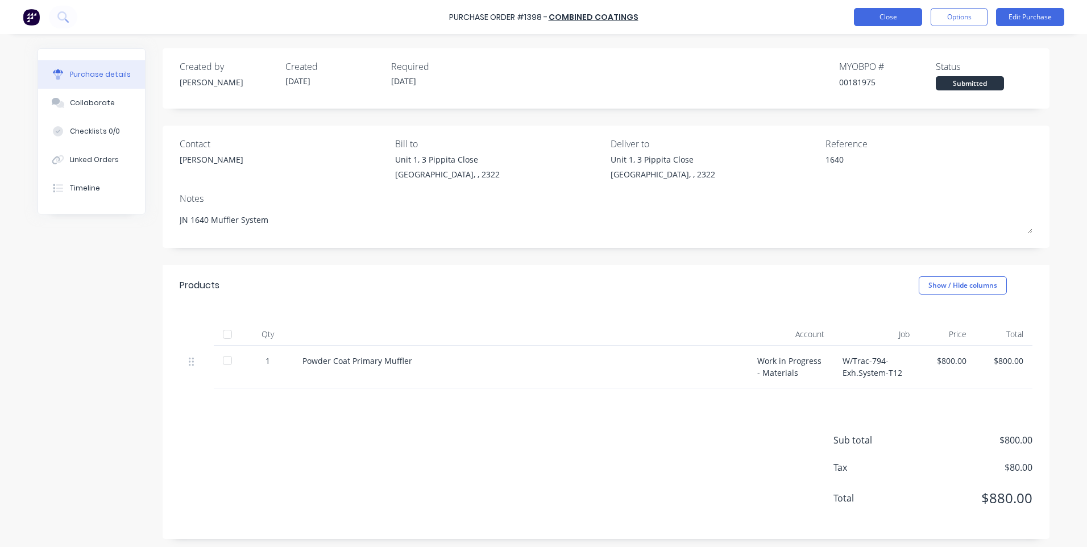
click at [873, 17] on button "Close" at bounding box center [888, 17] width 68 height 18
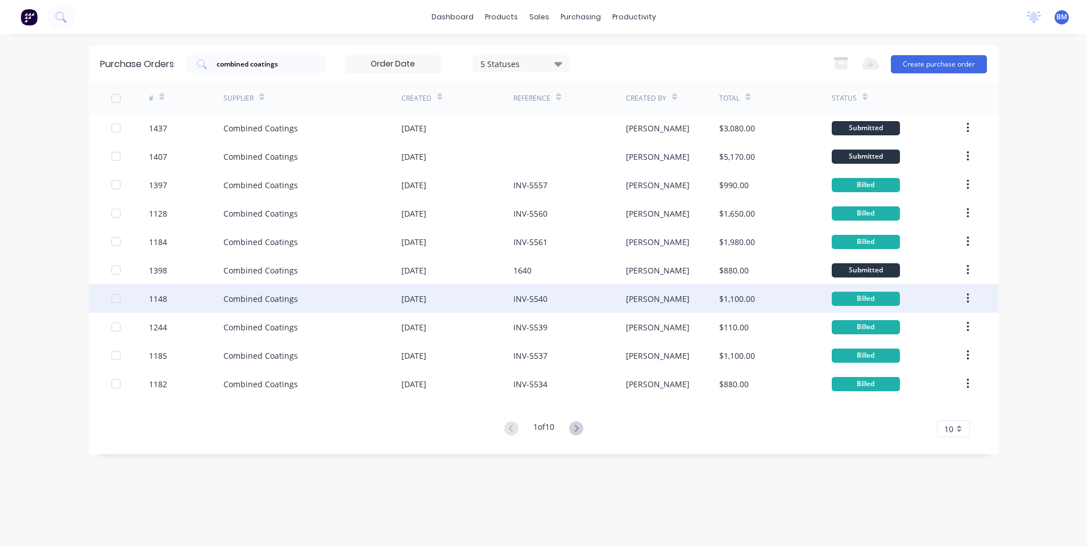
click at [163, 298] on div "1148" at bounding box center [158, 299] width 18 height 12
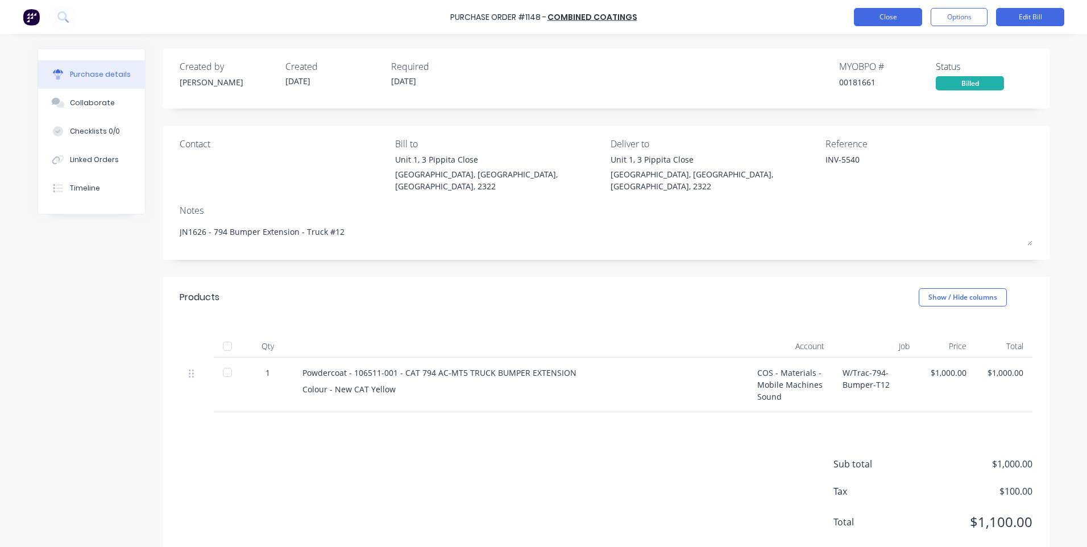
click at [873, 12] on button "Close" at bounding box center [888, 17] width 68 height 18
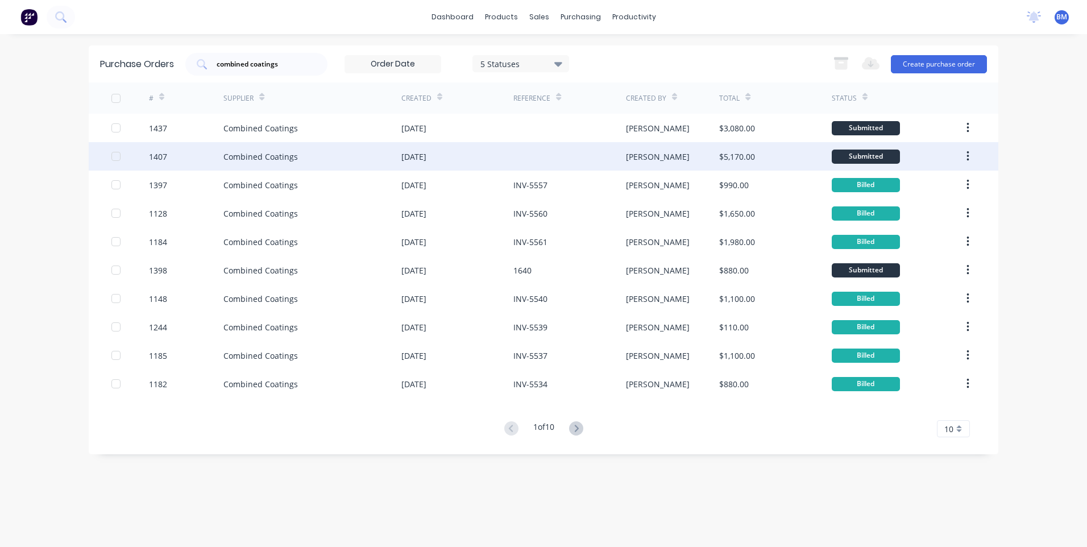
click at [158, 156] on div "1407" at bounding box center [158, 157] width 18 height 12
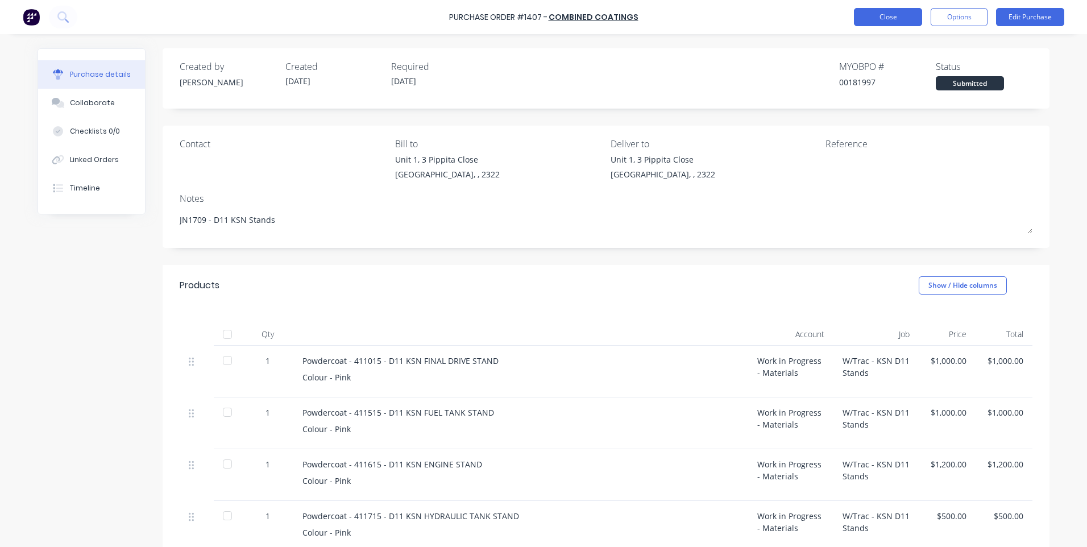
click at [878, 22] on button "Close" at bounding box center [888, 17] width 68 height 18
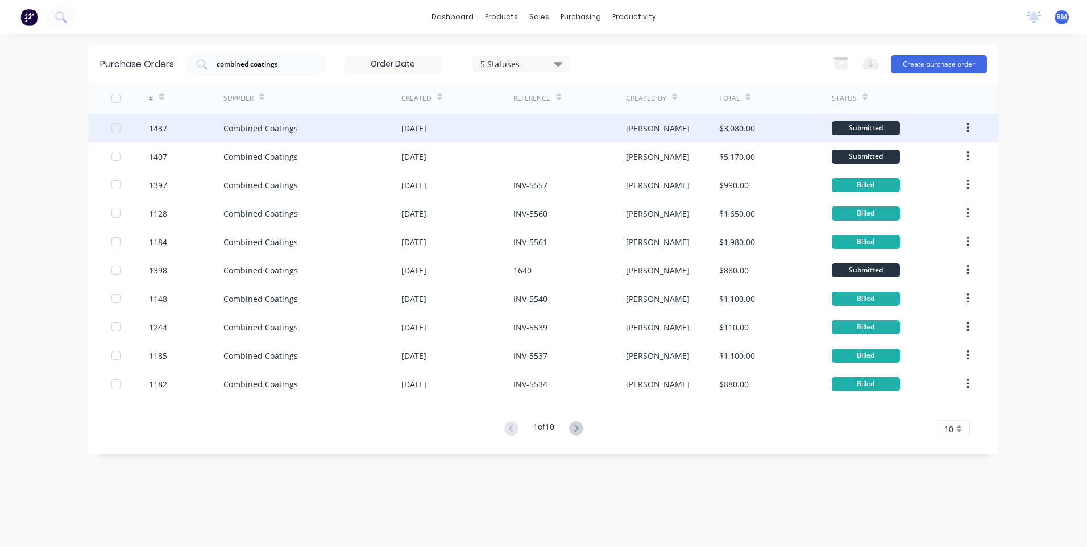
click at [158, 131] on div "1437" at bounding box center [158, 128] width 18 height 12
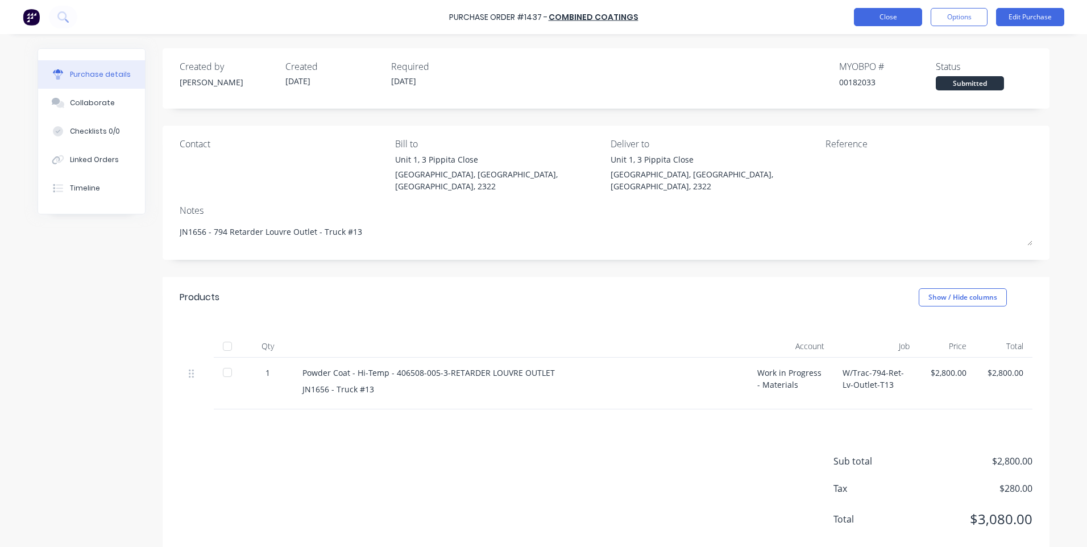
click at [885, 21] on button "Close" at bounding box center [888, 17] width 68 height 18
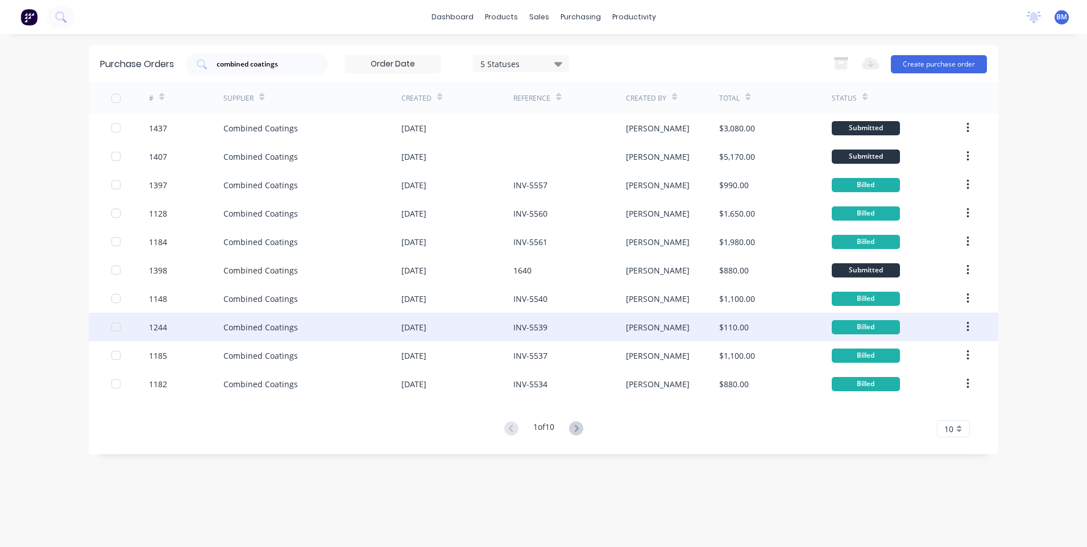
click at [157, 328] on div "1244" at bounding box center [158, 327] width 18 height 12
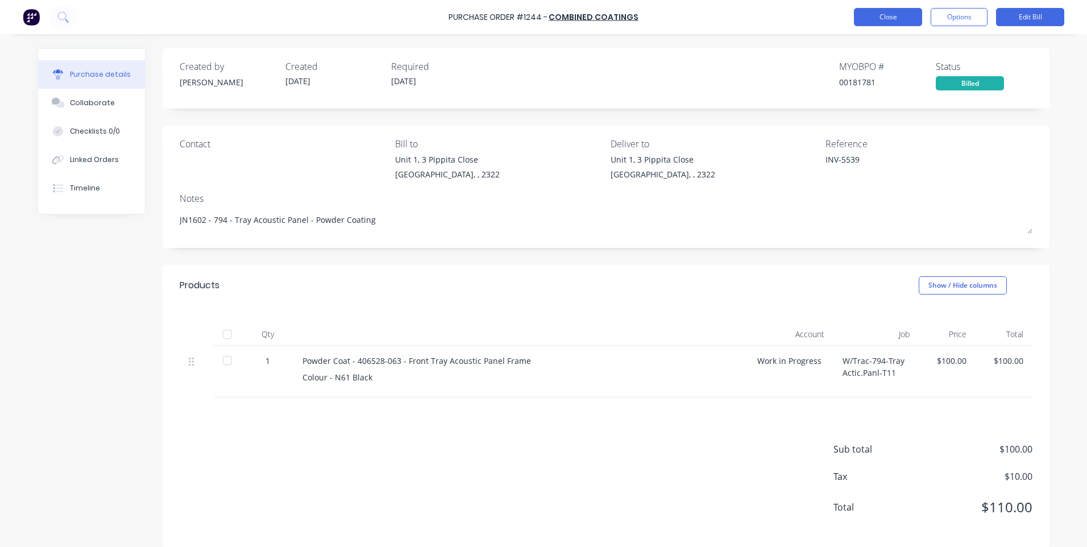
click at [879, 13] on button "Close" at bounding box center [888, 17] width 68 height 18
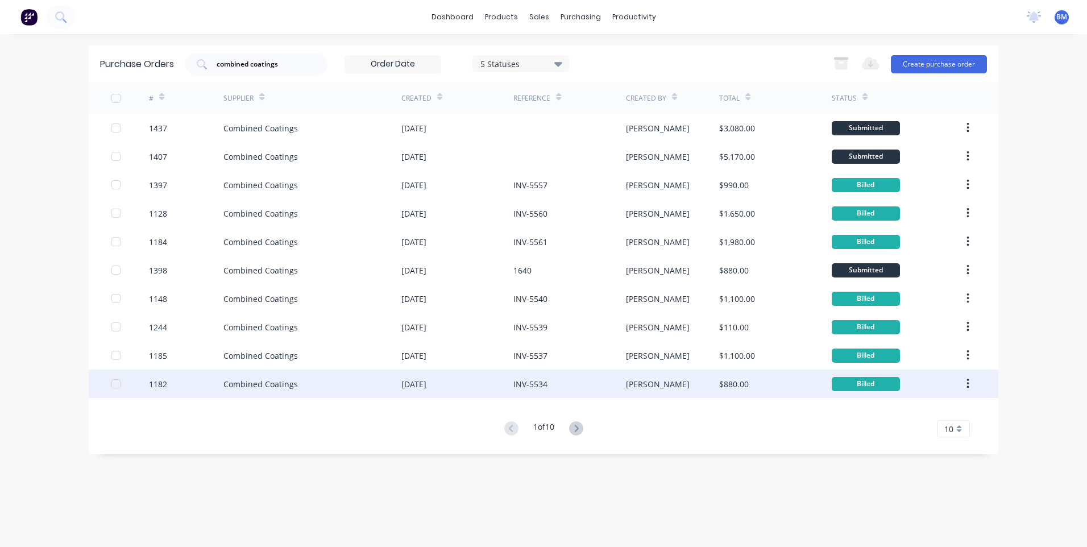
click at [159, 383] on div "1182" at bounding box center [158, 384] width 18 height 12
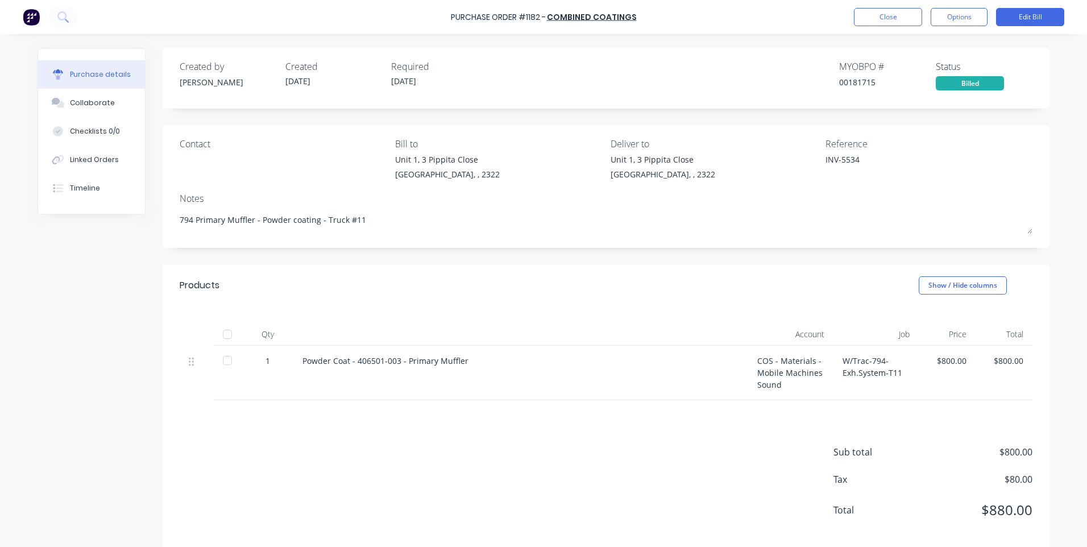
click at [871, 26] on div "Purchase Order #1182 - Combined Coatings Close Options Edit Bill" at bounding box center [543, 17] width 1087 height 34
click at [874, 20] on button "Close" at bounding box center [888, 17] width 68 height 18
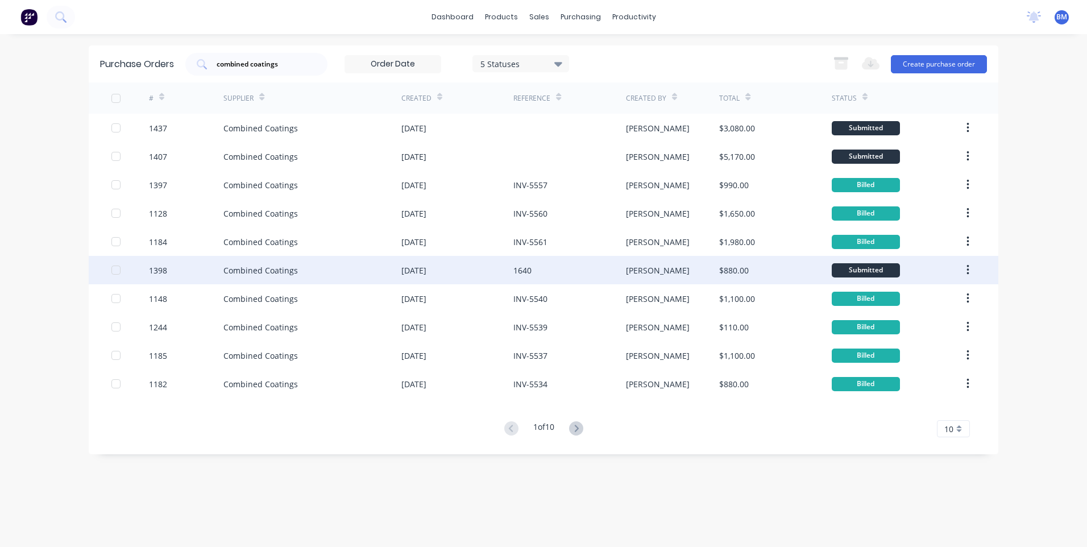
click at [158, 274] on div "1398" at bounding box center [158, 270] width 18 height 12
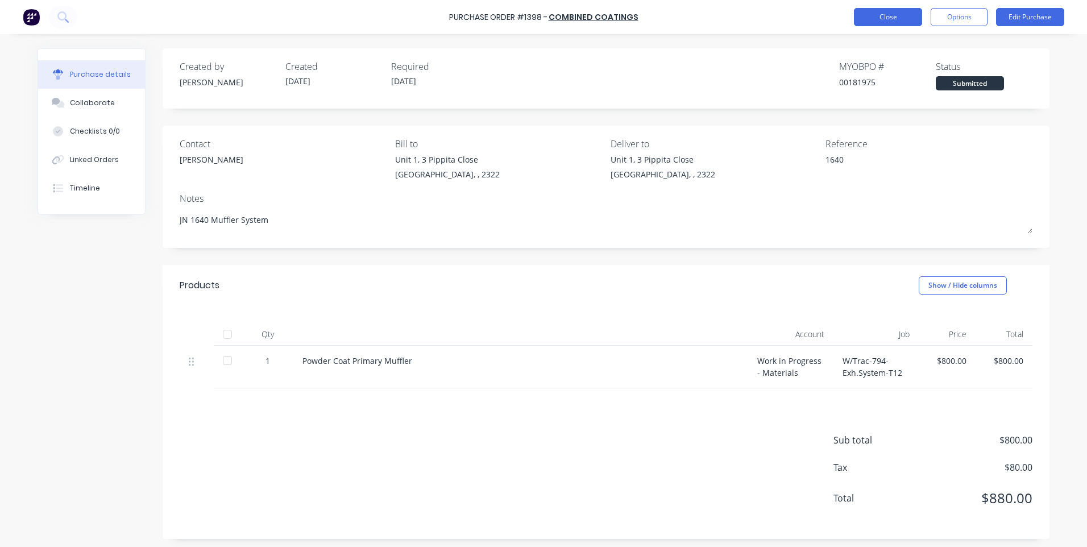
click at [865, 17] on button "Close" at bounding box center [888, 17] width 68 height 18
